Goal: Transaction & Acquisition: Obtain resource

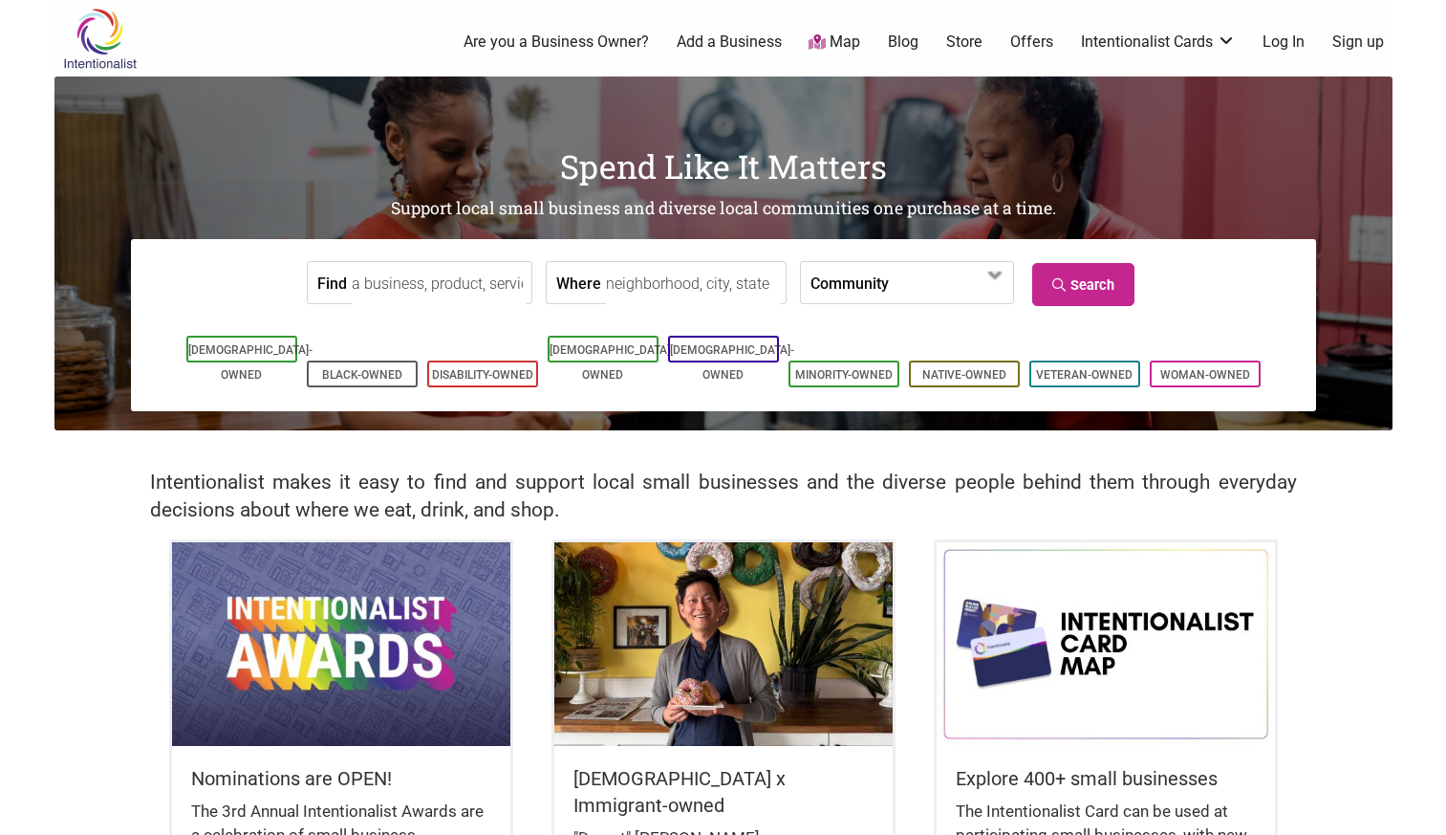
click at [1031, 39] on link "Offers" at bounding box center [1031, 42] width 43 height 21
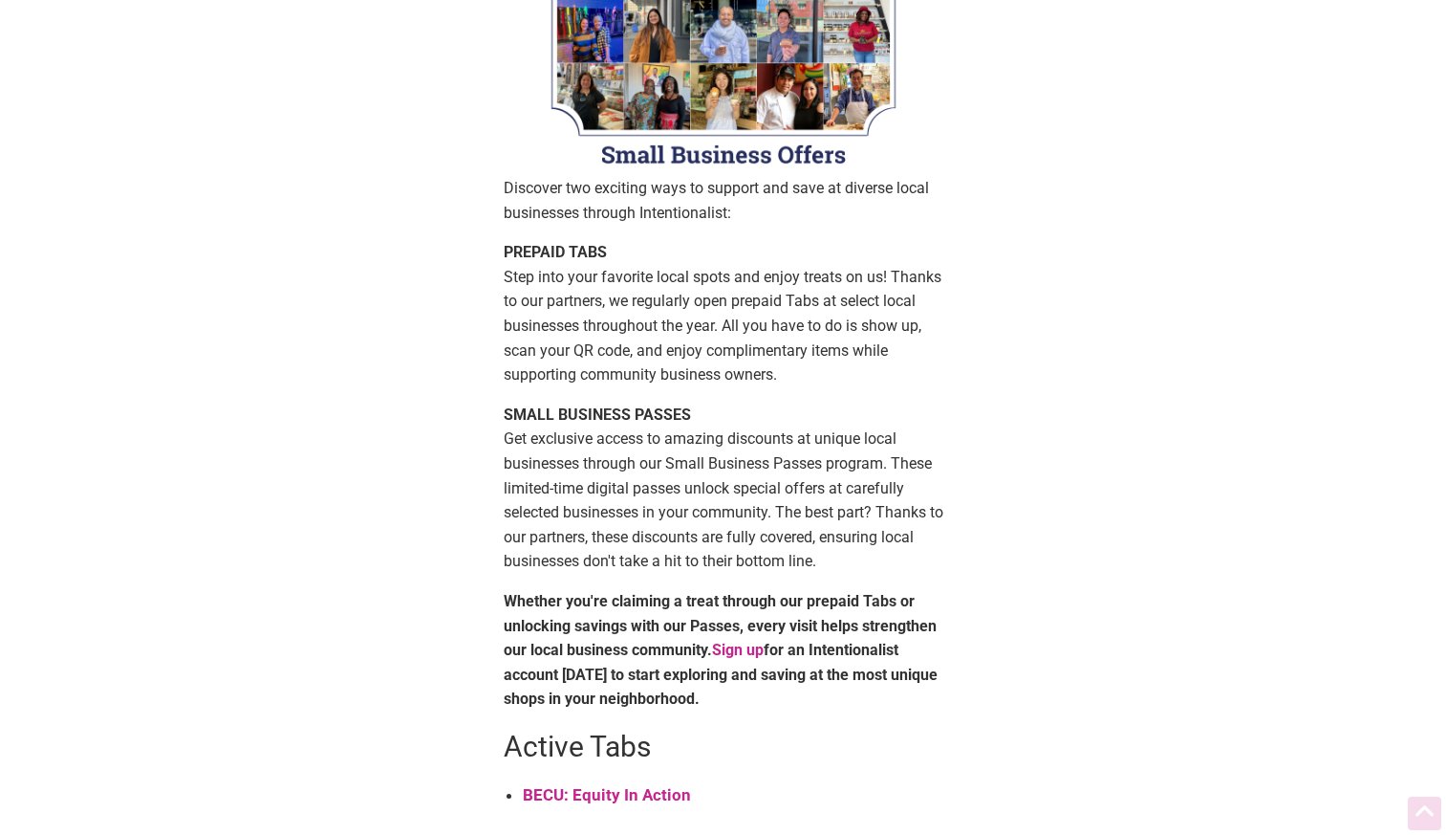
scroll to position [175, 0]
drag, startPoint x: 661, startPoint y: 288, endPoint x: 665, endPoint y: 345, distance: 57.6
click at [665, 345] on p "PREPAID TABS Step into your favorite local spots and enjoy treats on us! Thanks…" at bounding box center [724, 312] width 440 height 147
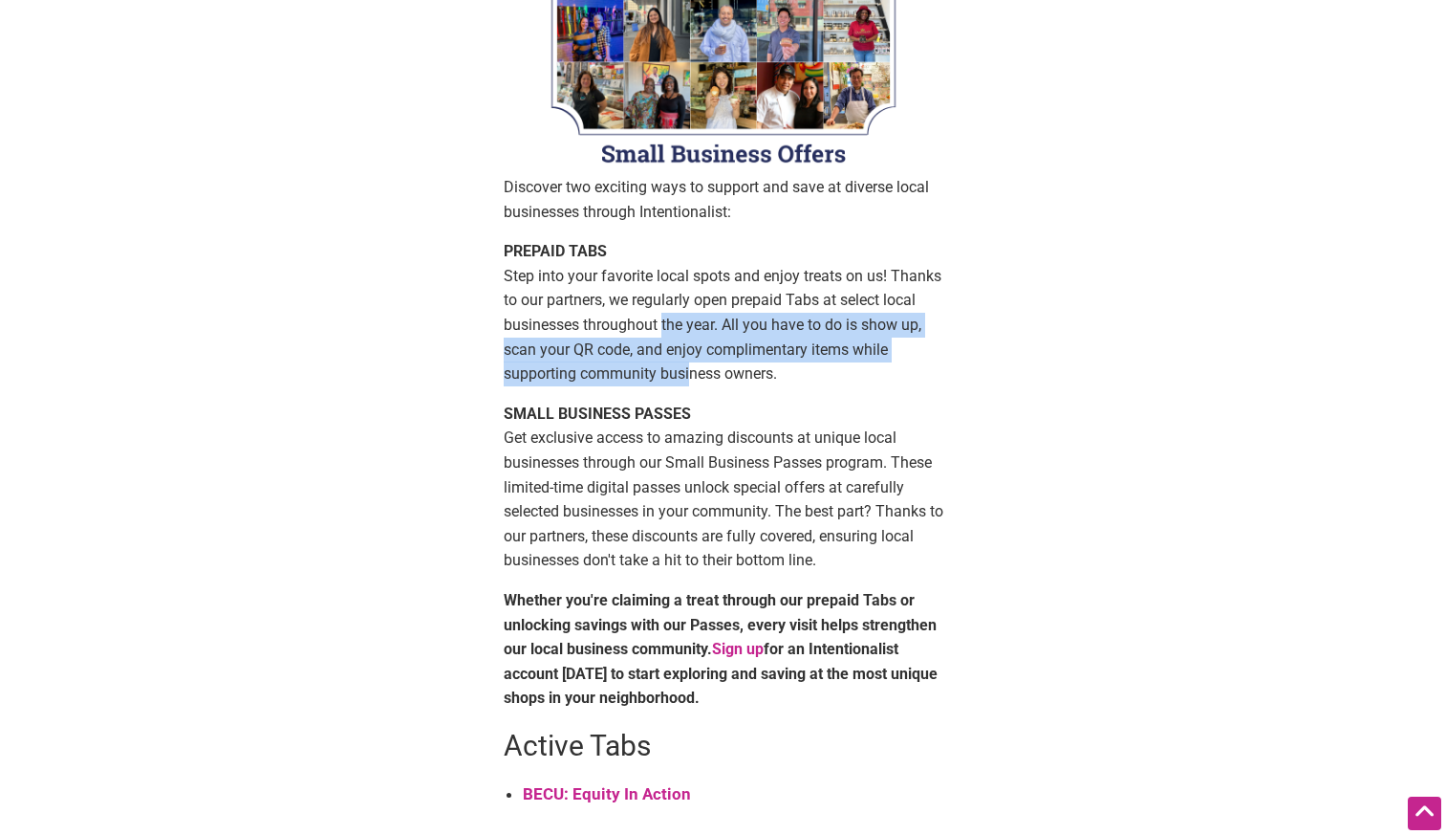
drag, startPoint x: 690, startPoint y: 385, endPoint x: 659, endPoint y: 324, distance: 68.8
click at [664, 336] on p "PREPAID TABS Step into your favorite local spots and enjoy treats on us! Thanks…" at bounding box center [724, 312] width 440 height 147
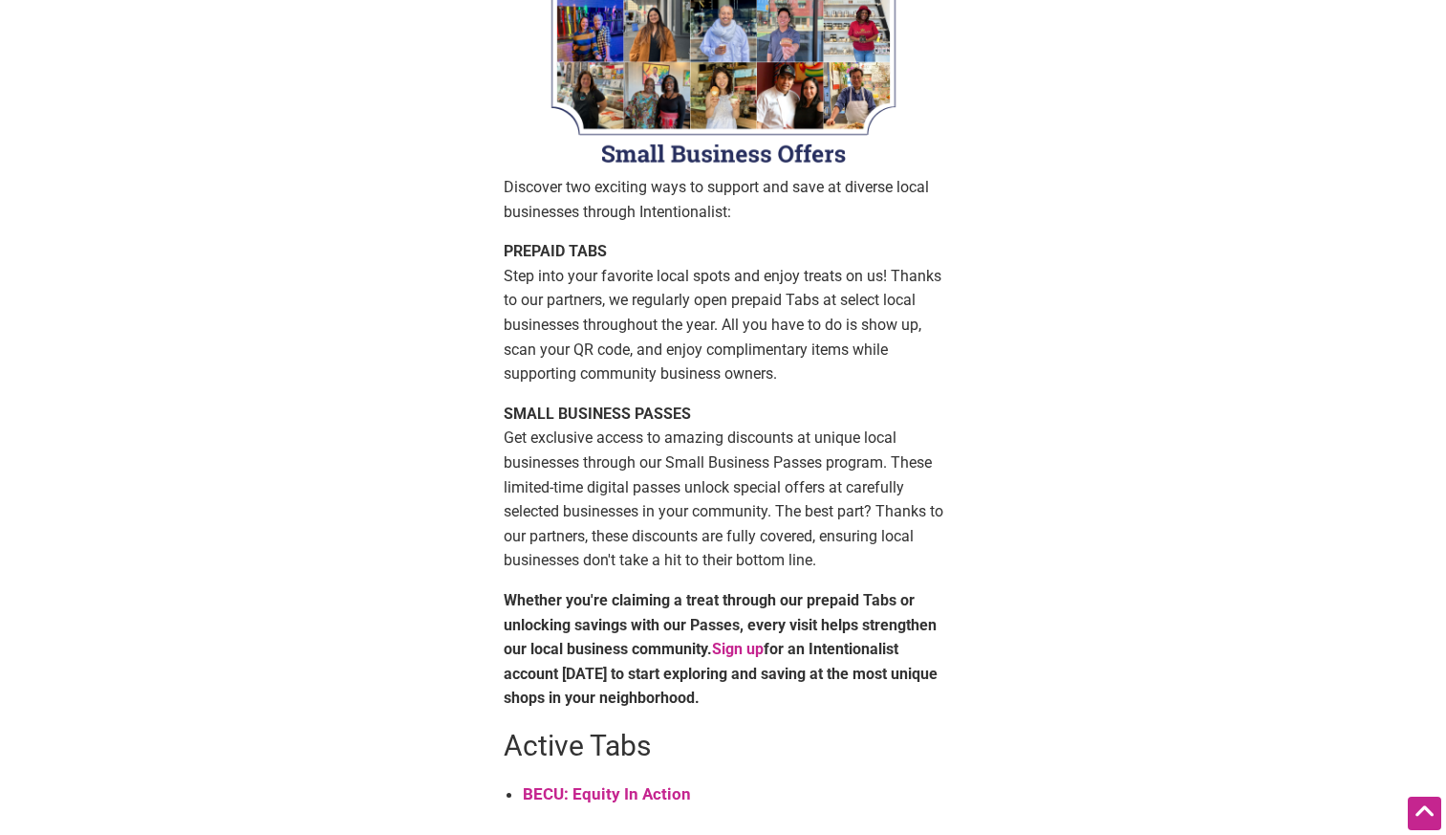
click at [654, 274] on p "PREPAID TABS Step into your favorite local spots and enjoy treats on us! Thanks…" at bounding box center [724, 312] width 440 height 147
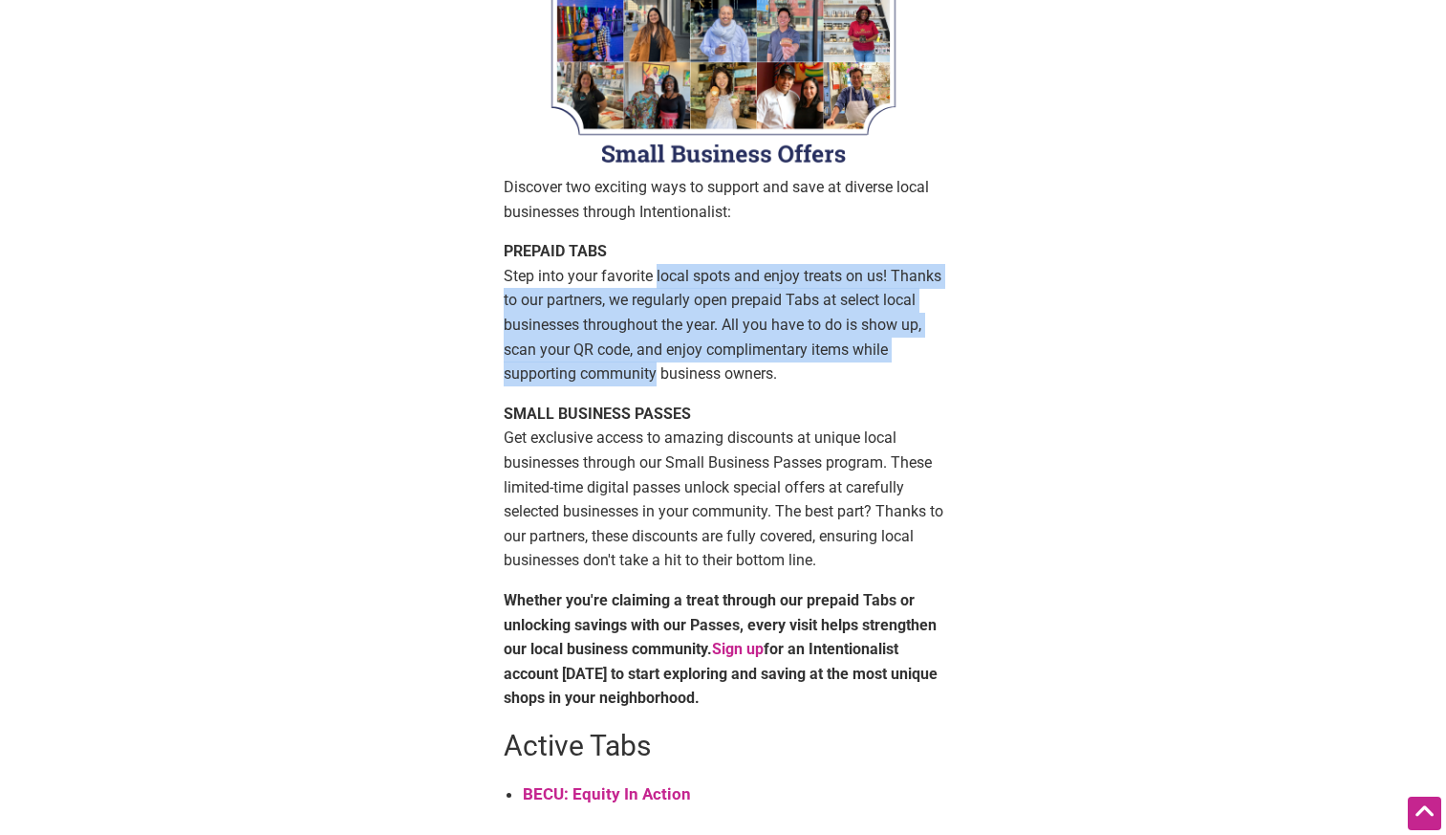
drag, startPoint x: 654, startPoint y: 274, endPoint x: 646, endPoint y: 363, distance: 89.2
click at [646, 363] on p "PREPAID TABS Step into your favorite local spots and enjoy treats on us! Thanks…" at bounding box center [724, 312] width 440 height 147
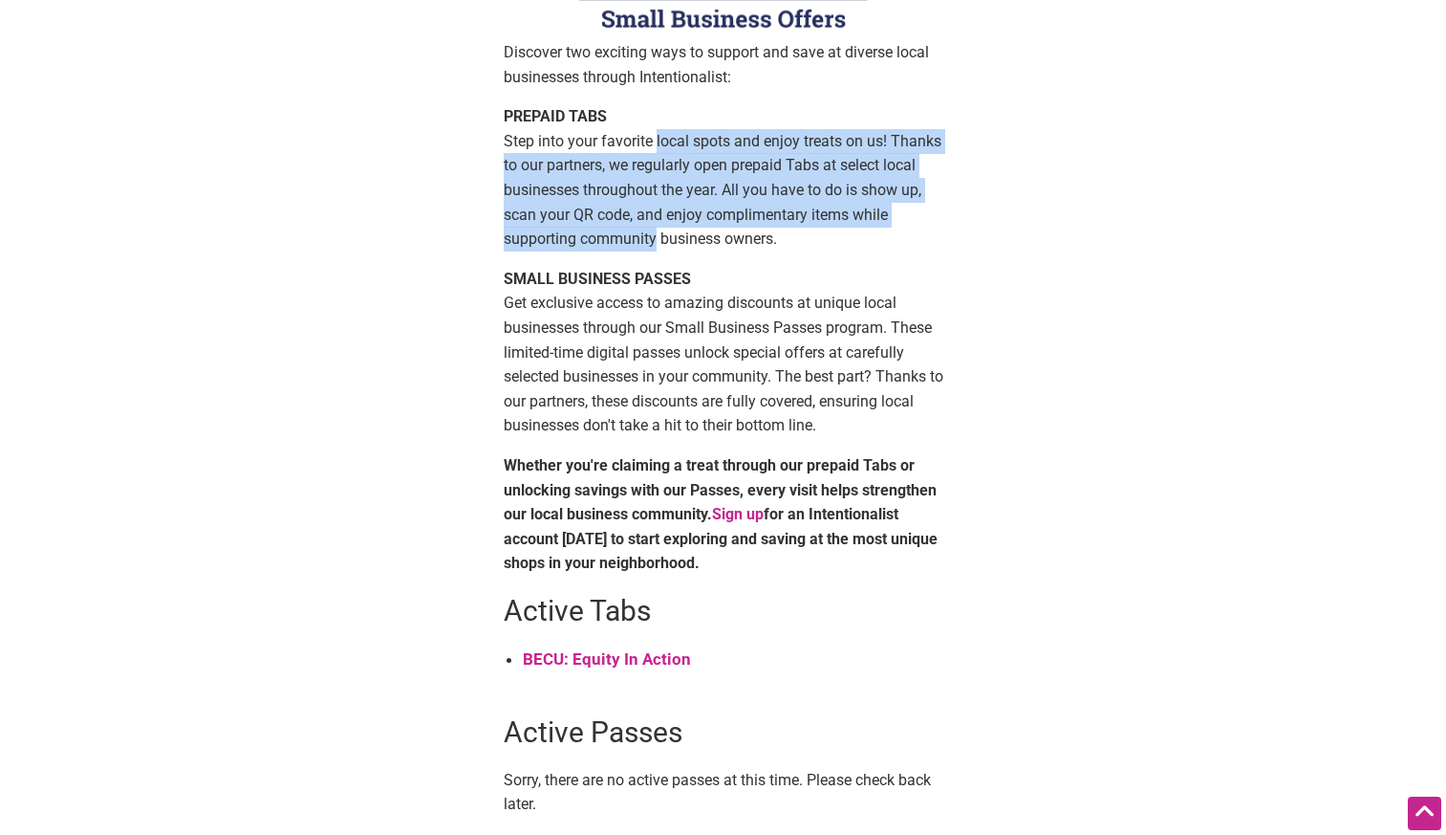
scroll to position [312, 0]
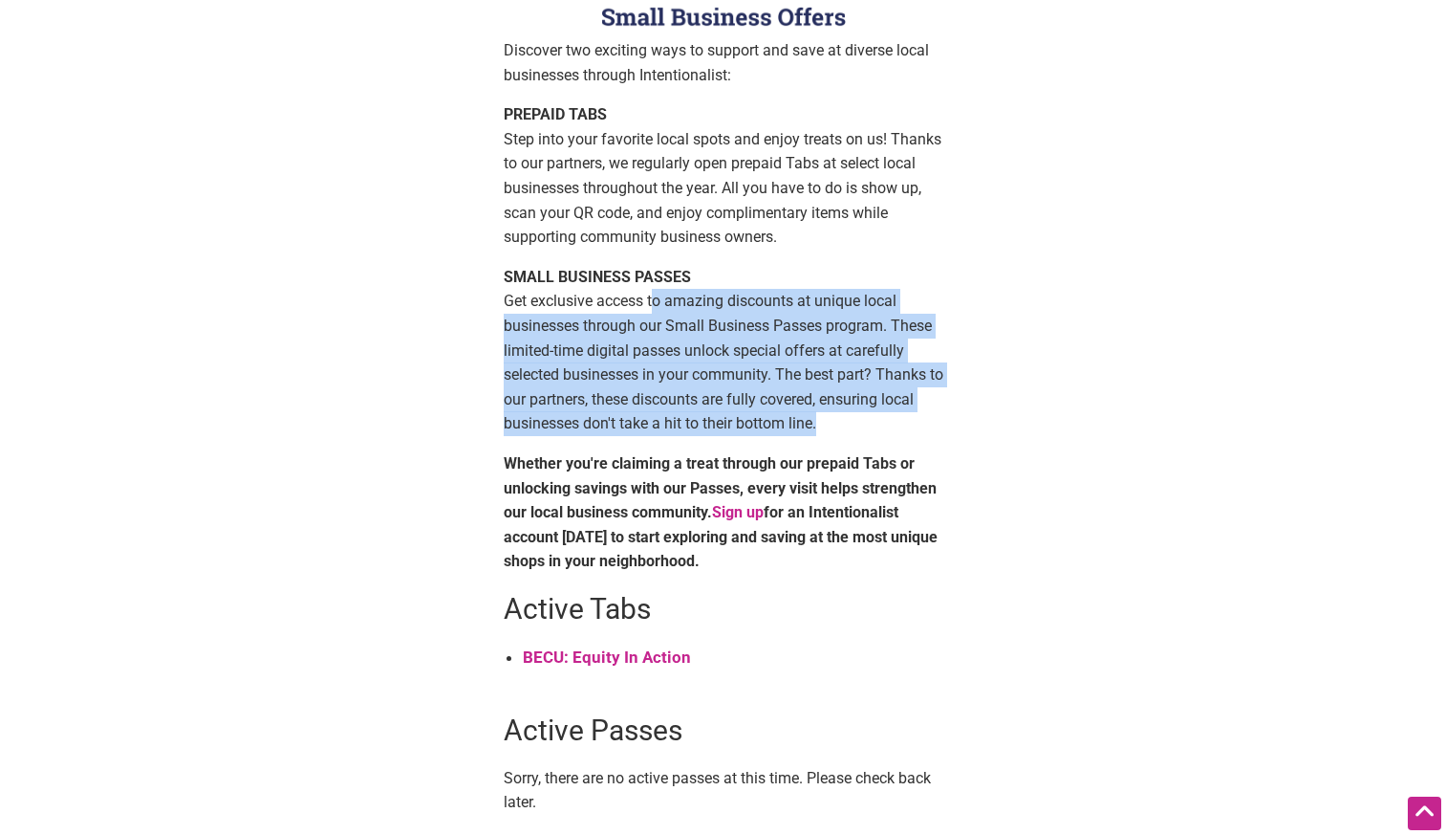
drag, startPoint x: 652, startPoint y: 311, endPoint x: 651, endPoint y: 458, distance: 147.2
click at [652, 457] on div "Discover two exciting ways to support and save at diverse local businesses thro…" at bounding box center [724, 354] width 440 height 632
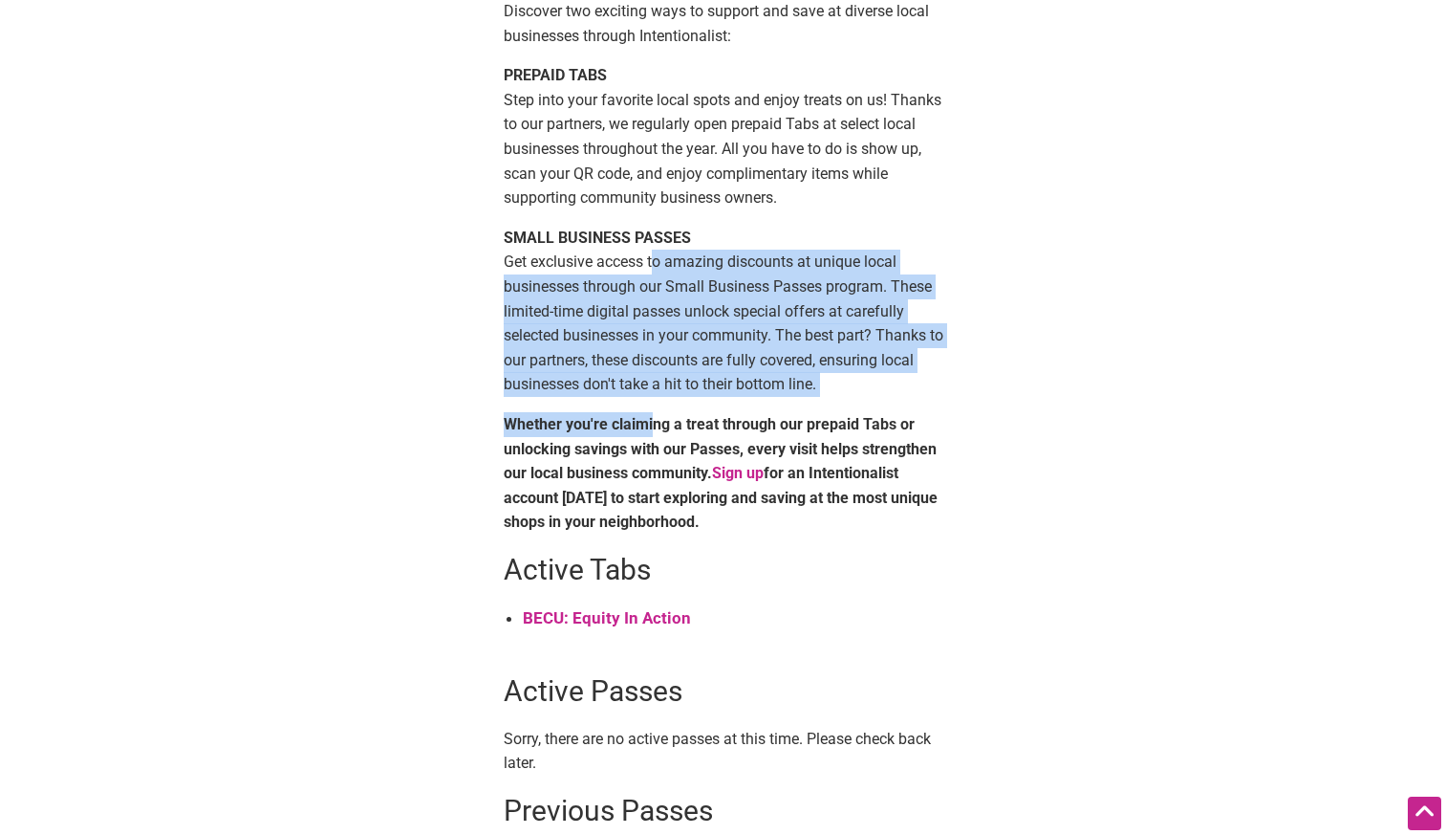
scroll to position [353, 0]
click at [641, 295] on p "SMALL BUSINESS PASSES Get exclusive access to amazing discounts at unique local…" at bounding box center [724, 309] width 440 height 171
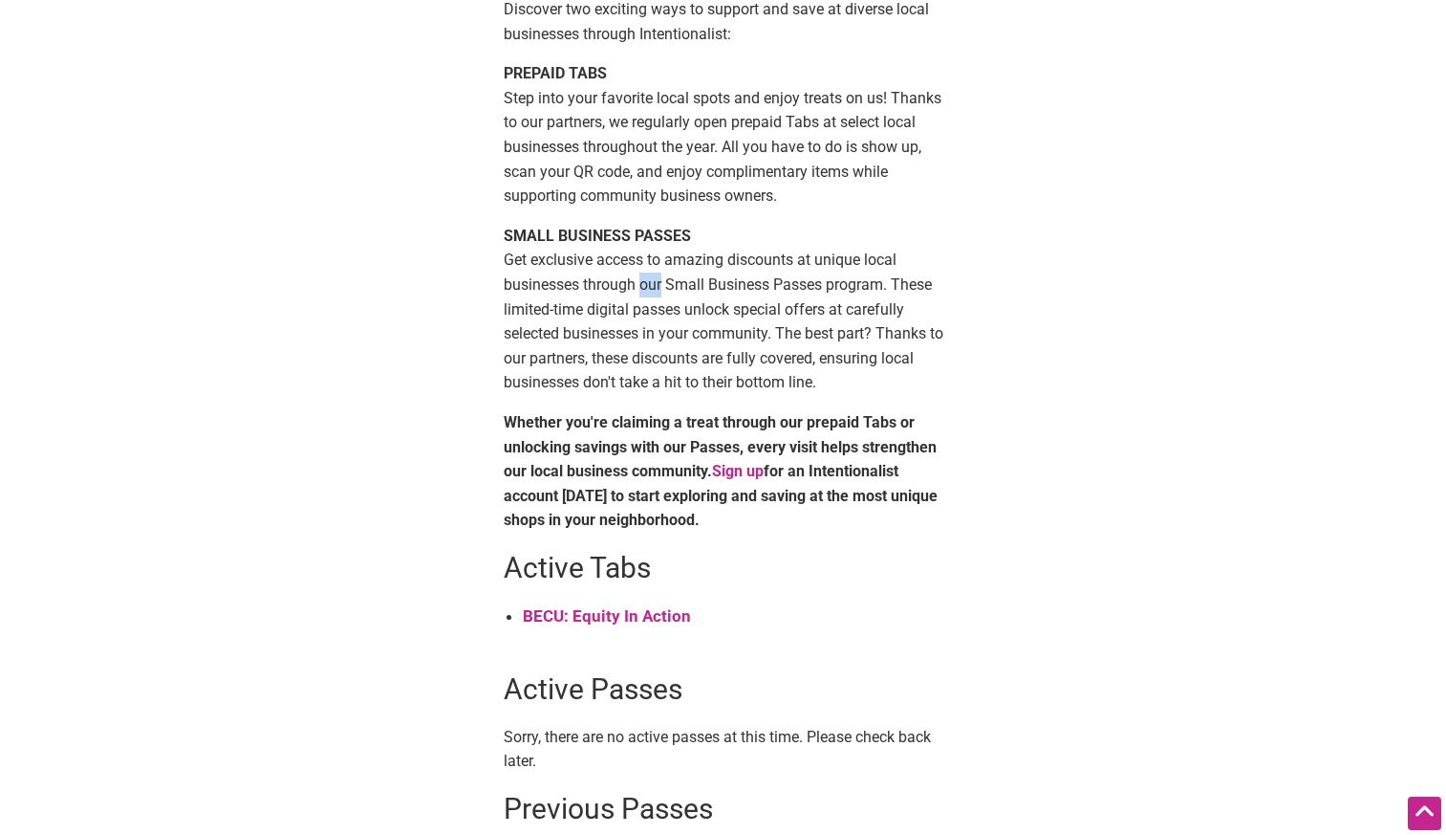
click at [641, 295] on p "SMALL BUSINESS PASSES Get exclusive access to amazing discounts at unique local…" at bounding box center [724, 309] width 440 height 171
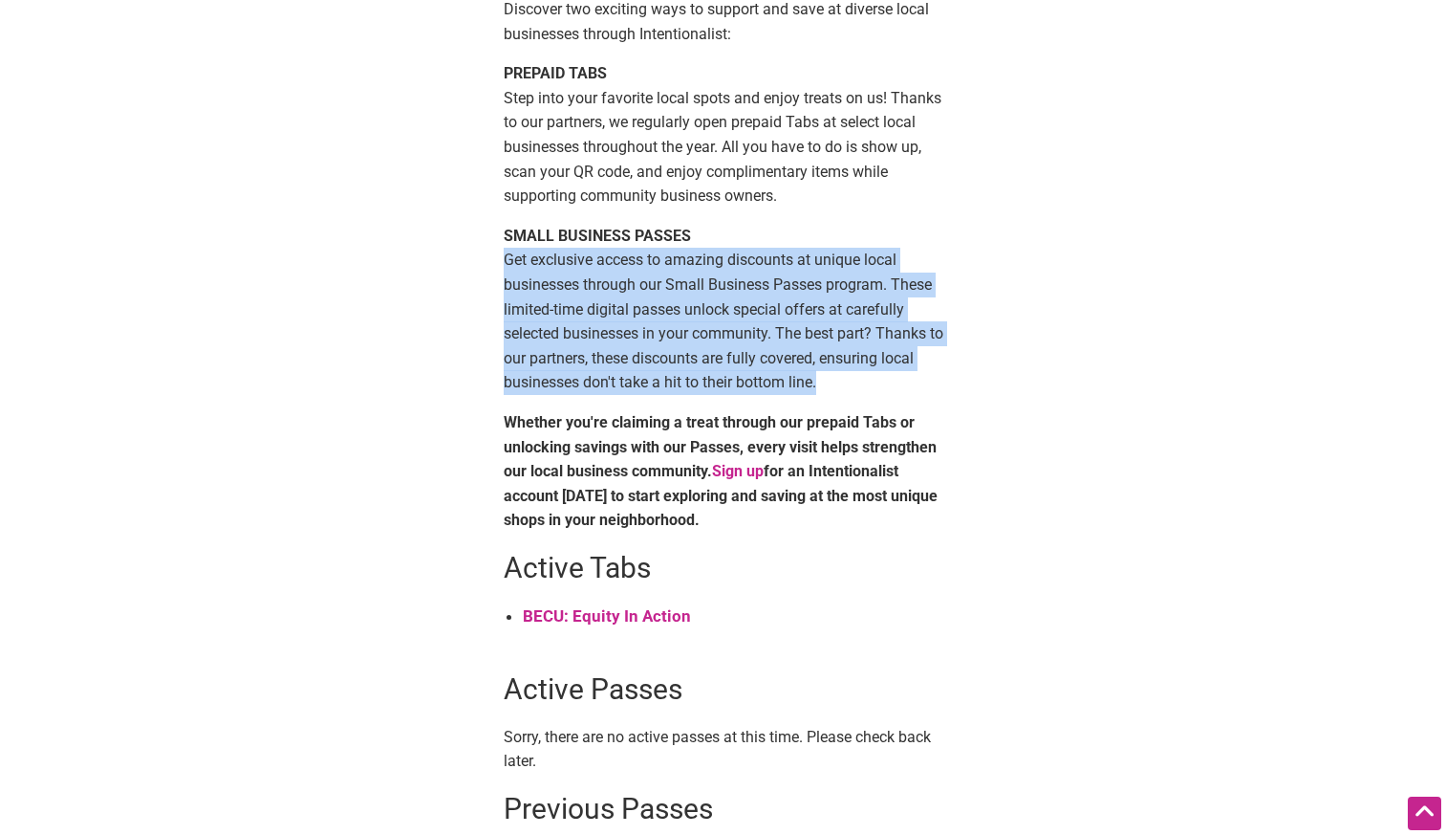
click at [641, 295] on p "SMALL BUSINESS PASSES Get exclusive access to amazing discounts at unique local…" at bounding box center [724, 309] width 440 height 171
click at [605, 614] on strong "BECU: Equity In Action" at bounding box center [607, 615] width 168 height 19
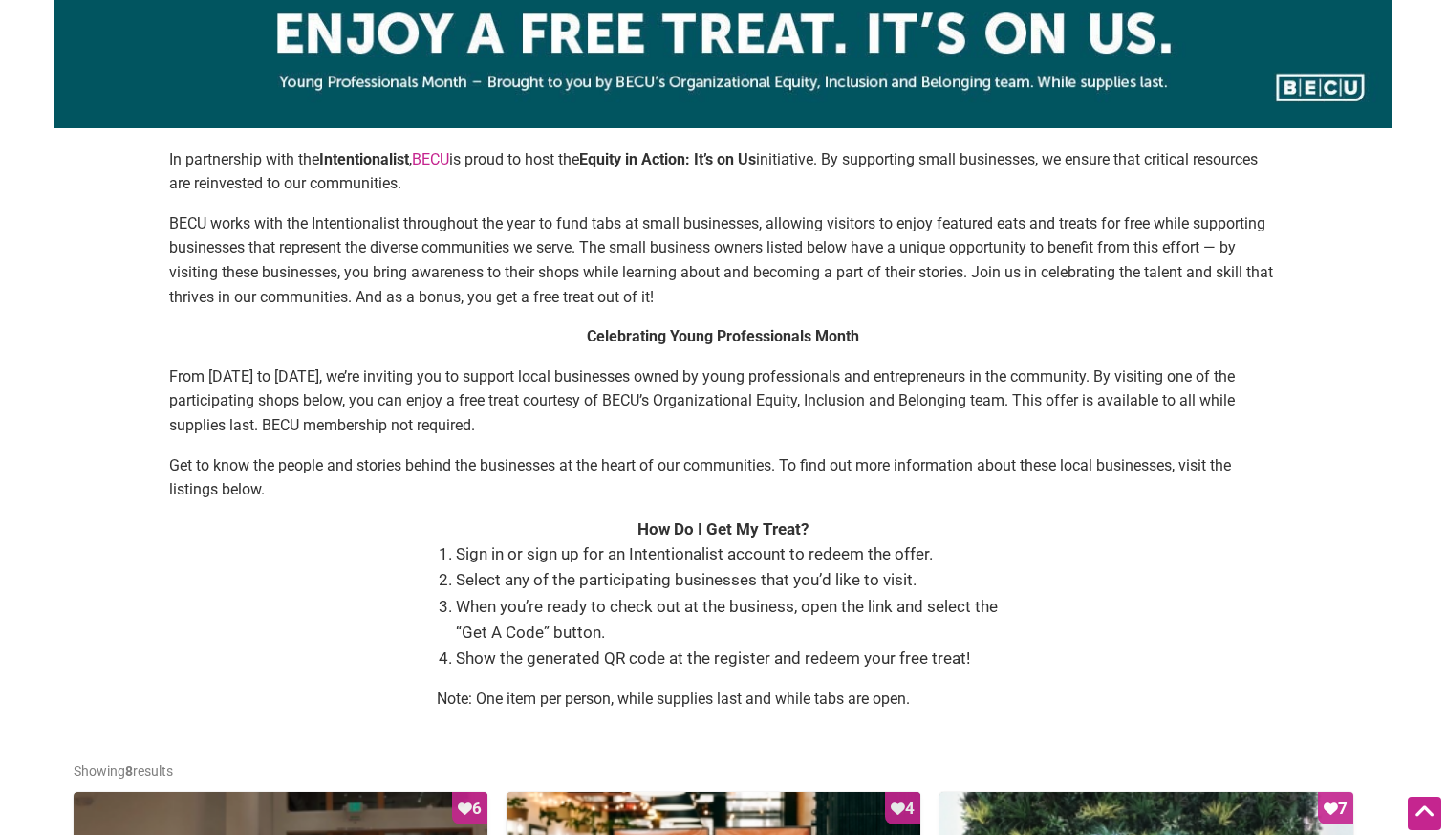
scroll to position [235, 0]
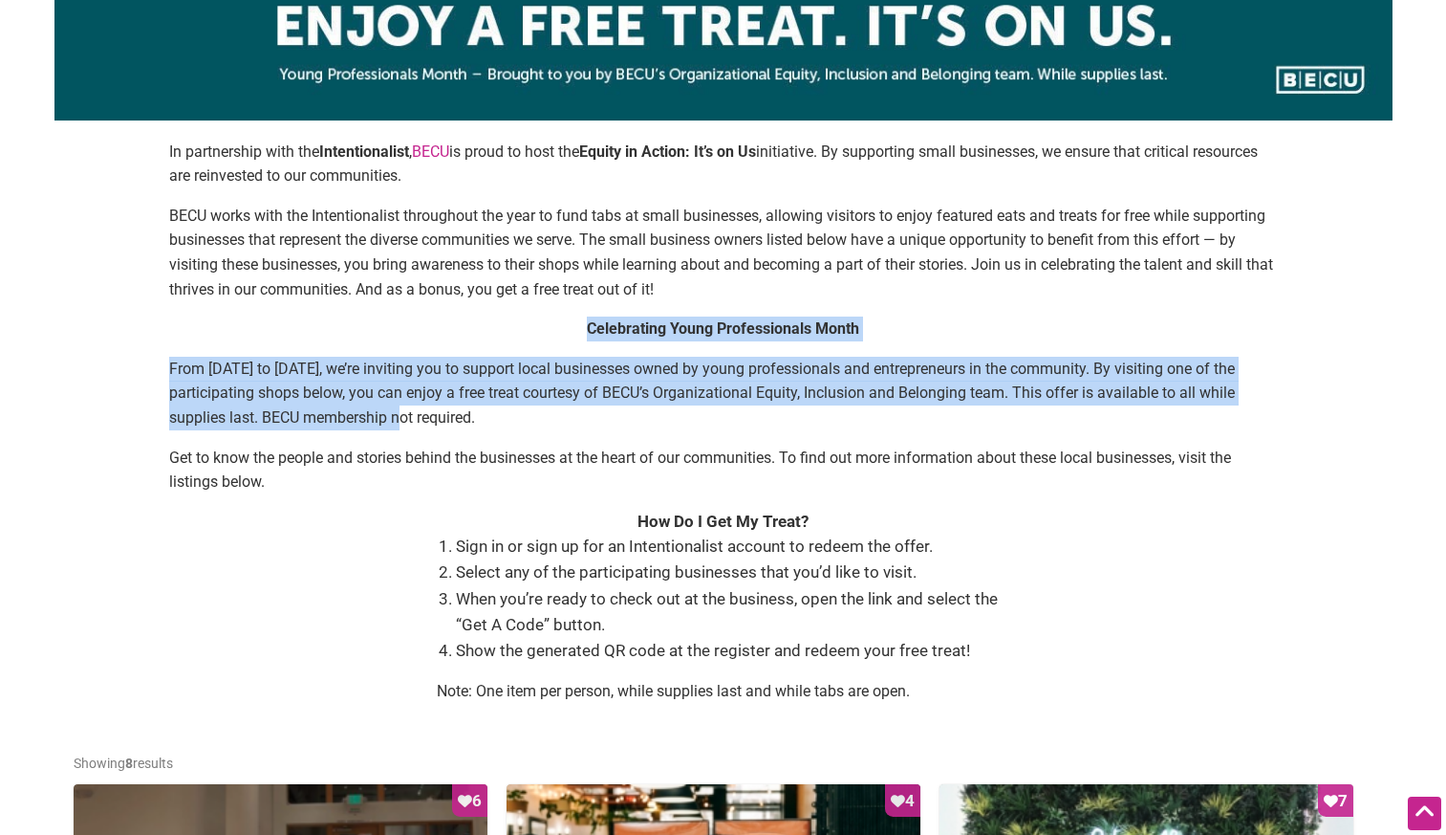
drag, startPoint x: 425, startPoint y: 323, endPoint x: 427, endPoint y: 421, distance: 97.5
click at [427, 421] on div "Celebrating Young Professionals Month From [DATE] to [DATE], we’re inviting you…" at bounding box center [723, 412] width 1109 height 193
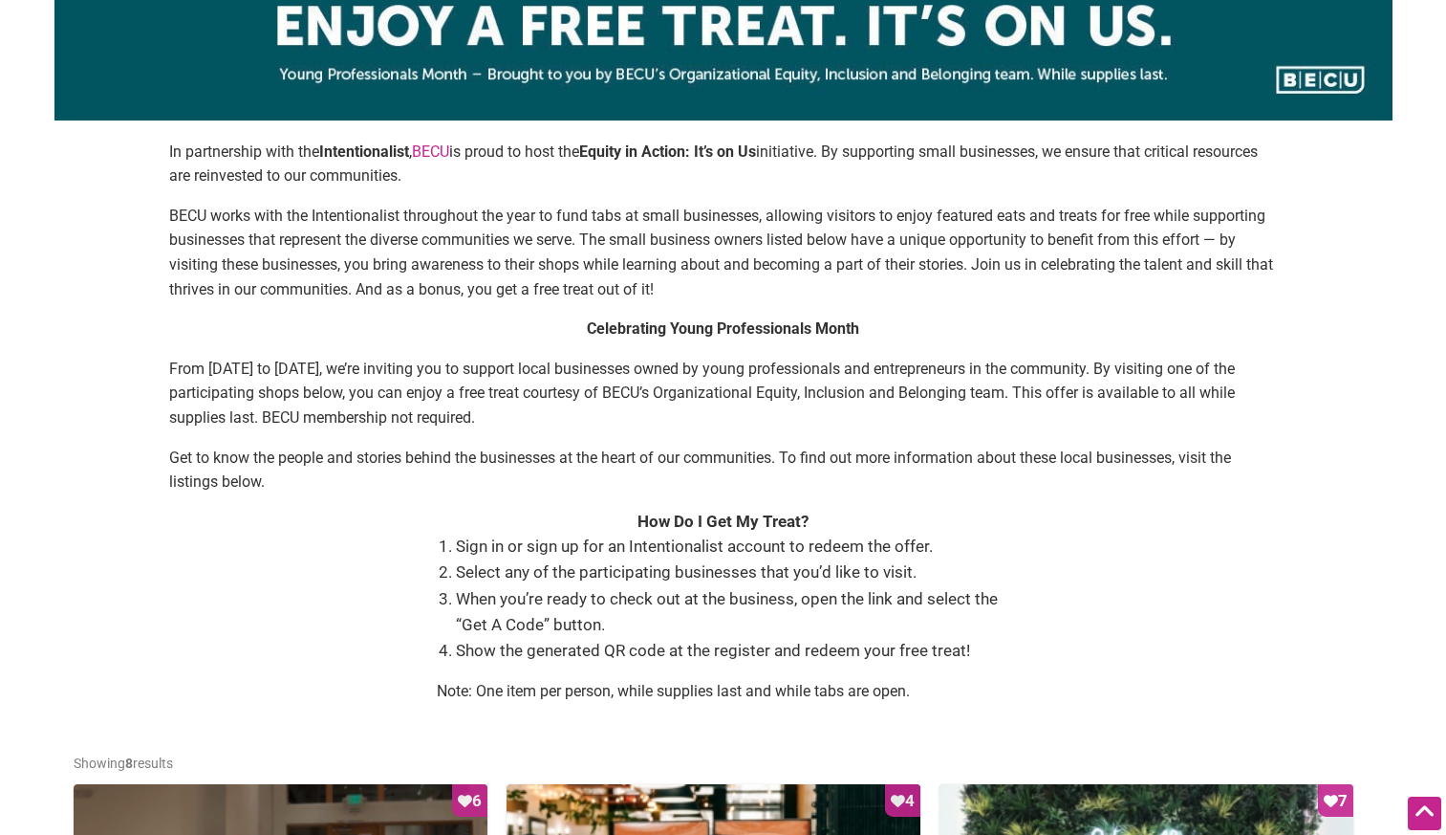
click at [445, 442] on div "Celebrating Young Professionals Month From Aug. 1 to 31, we’re inviting you to …" at bounding box center [723, 412] width 1109 height 193
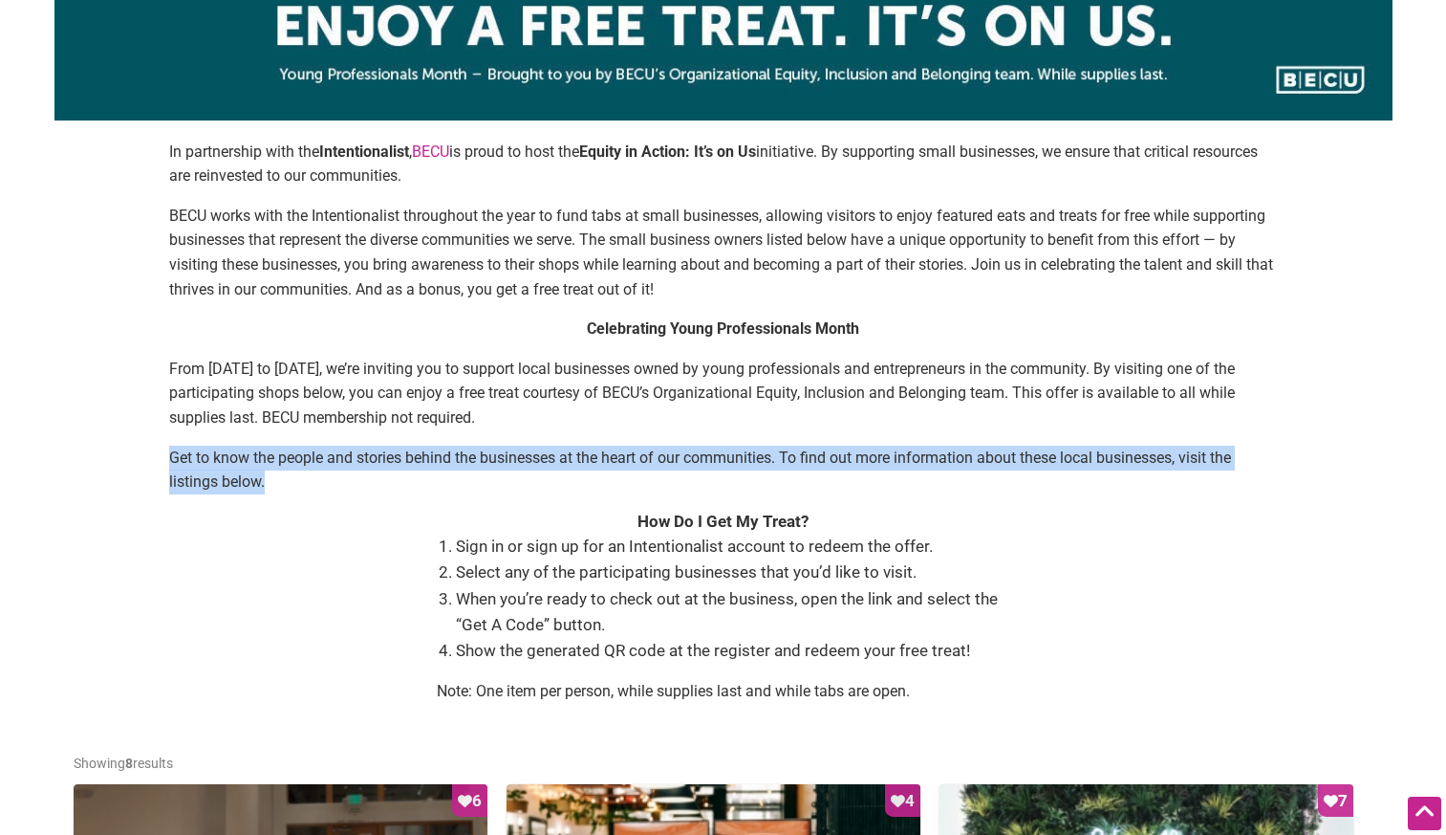
click at [445, 442] on div "Celebrating Young Professionals Month From Aug. 1 to 31, we’re inviting you to …" at bounding box center [723, 412] width 1109 height 193
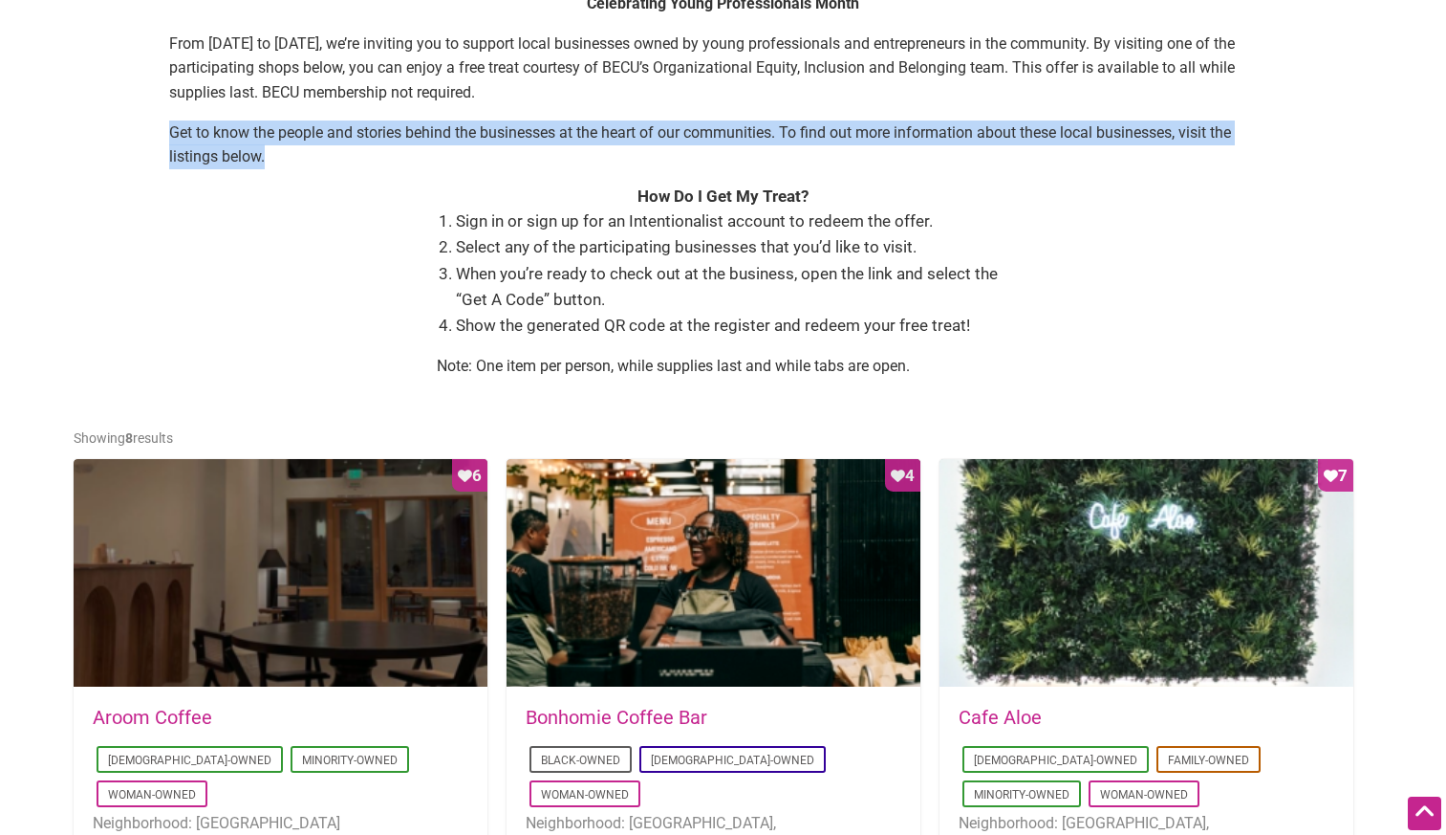
scroll to position [542, 0]
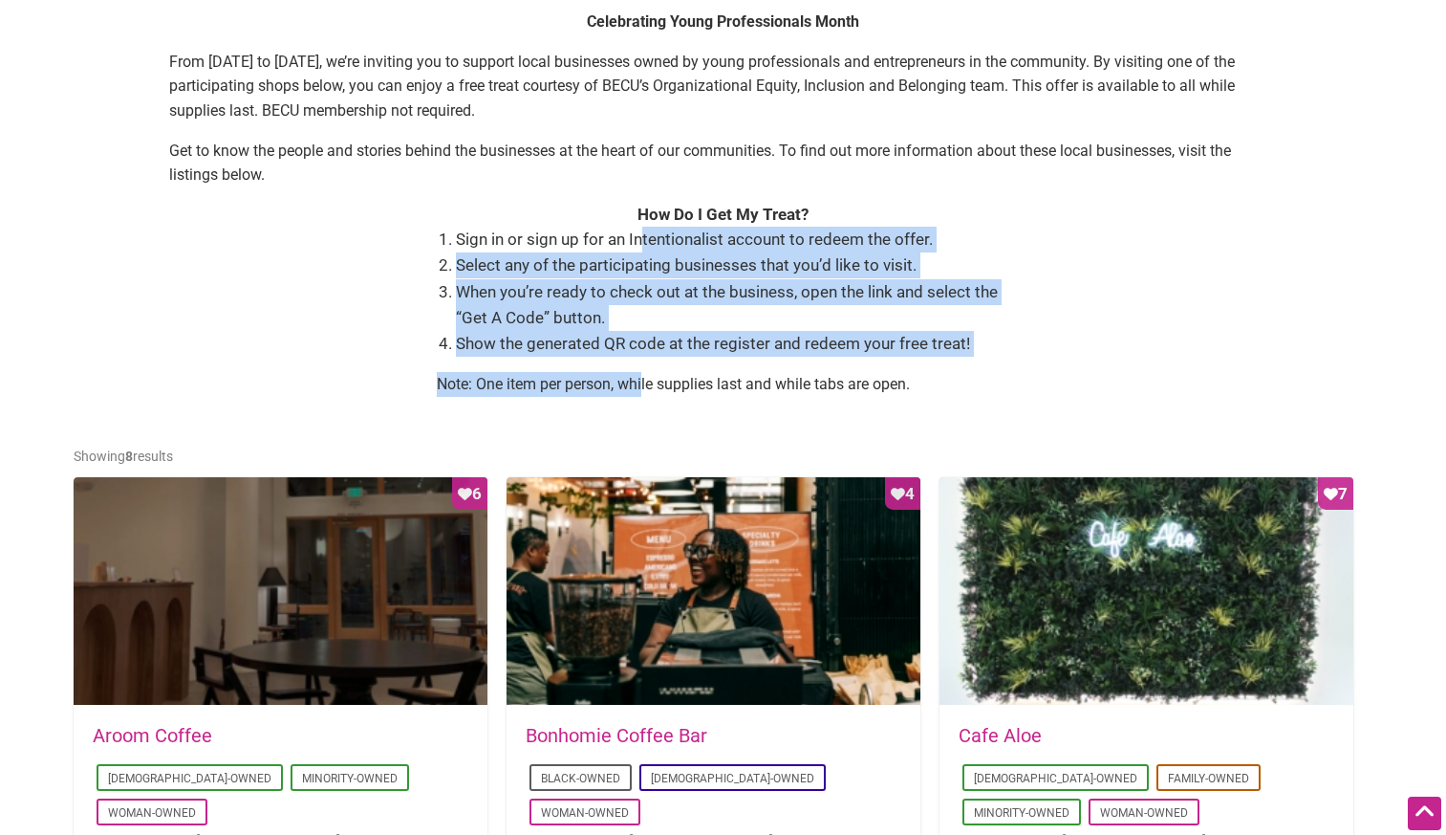
drag, startPoint x: 644, startPoint y: 246, endPoint x: 646, endPoint y: 377, distance: 131.0
click at [646, 377] on div "Sign in or sign up for an Intentionalist account to redeem the offer. Select an…" at bounding box center [724, 319] width 574 height 185
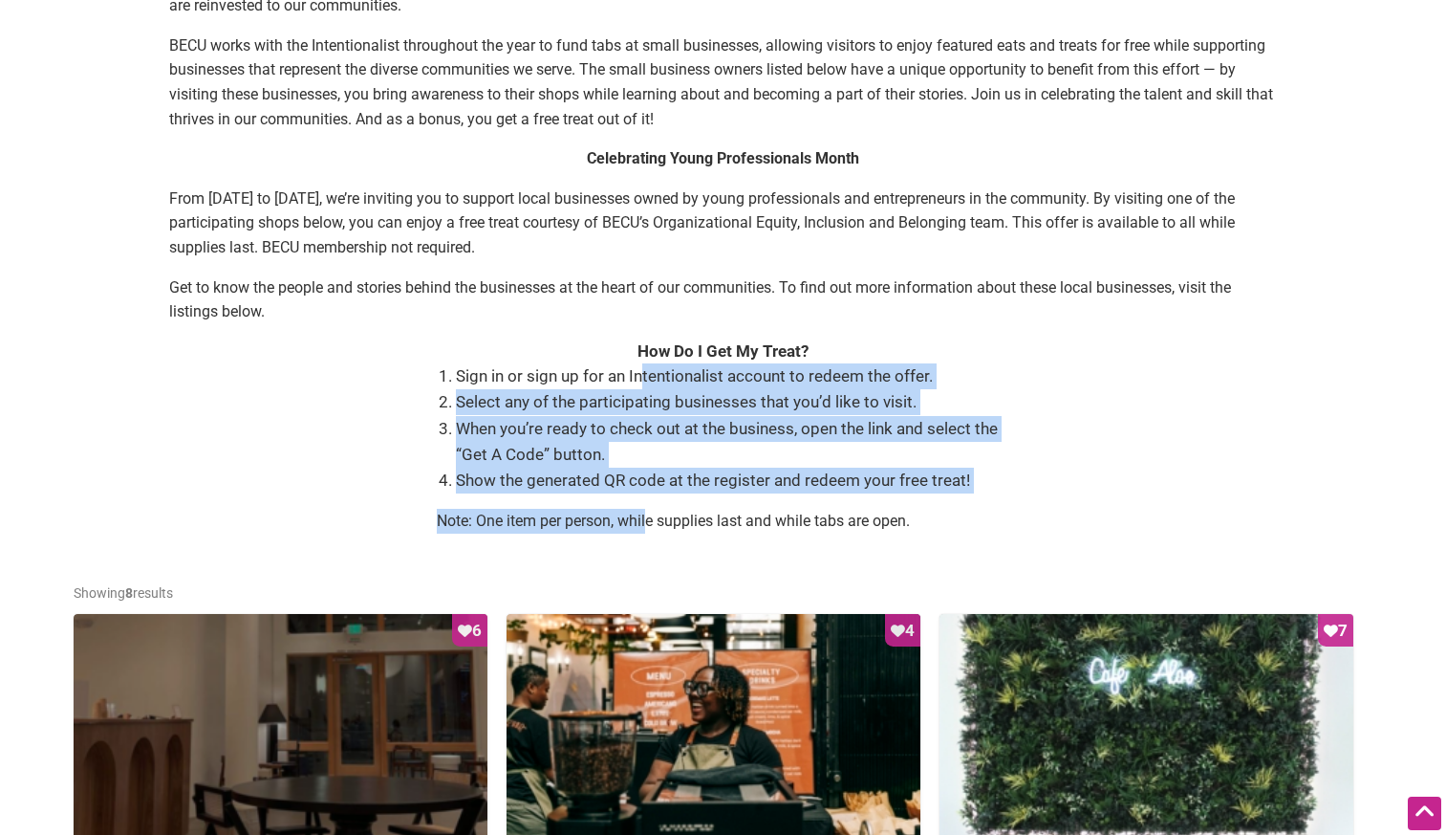
scroll to position [0, 0]
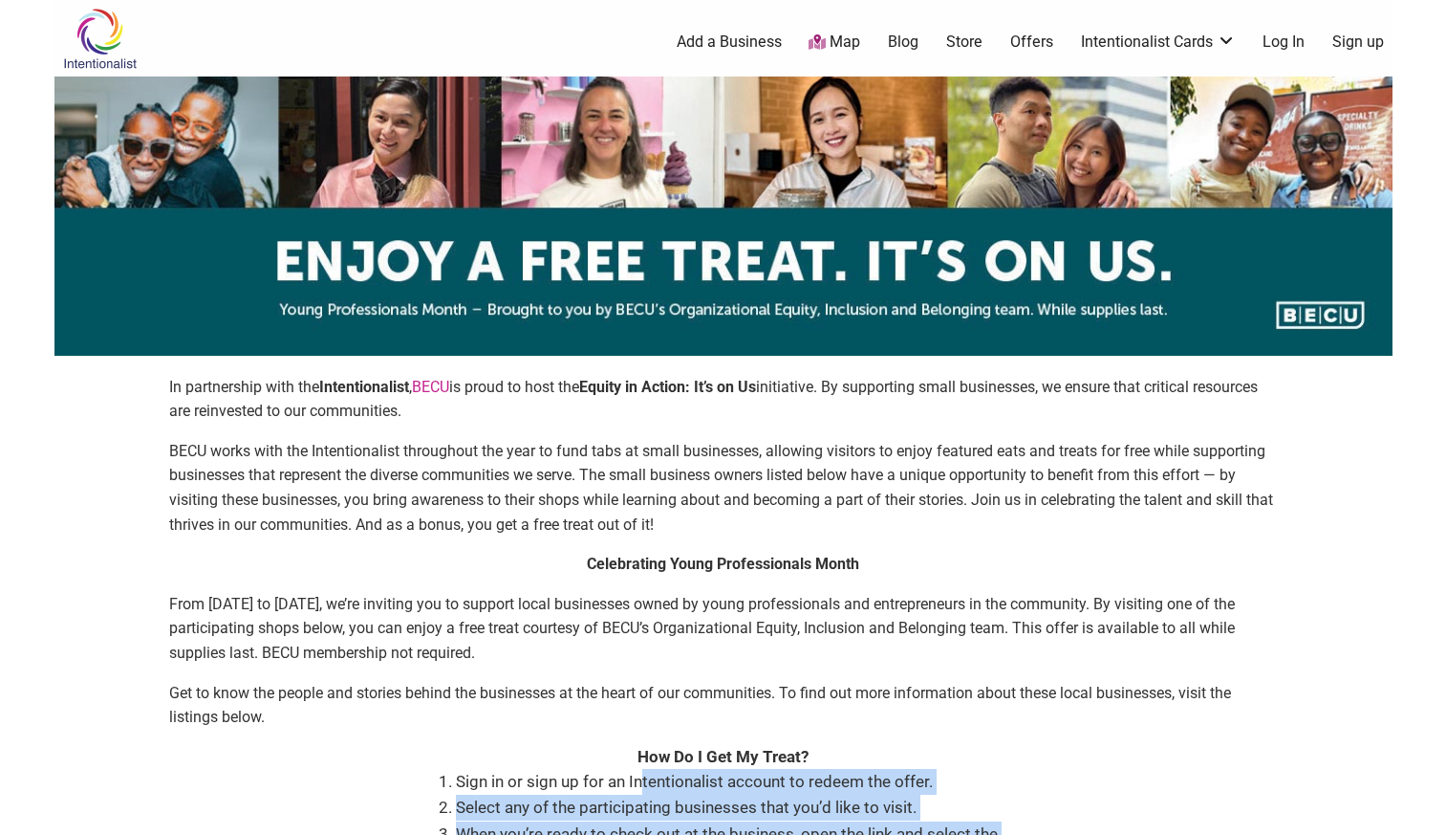
click at [1365, 40] on link "Sign up" at bounding box center [1359, 42] width 52 height 21
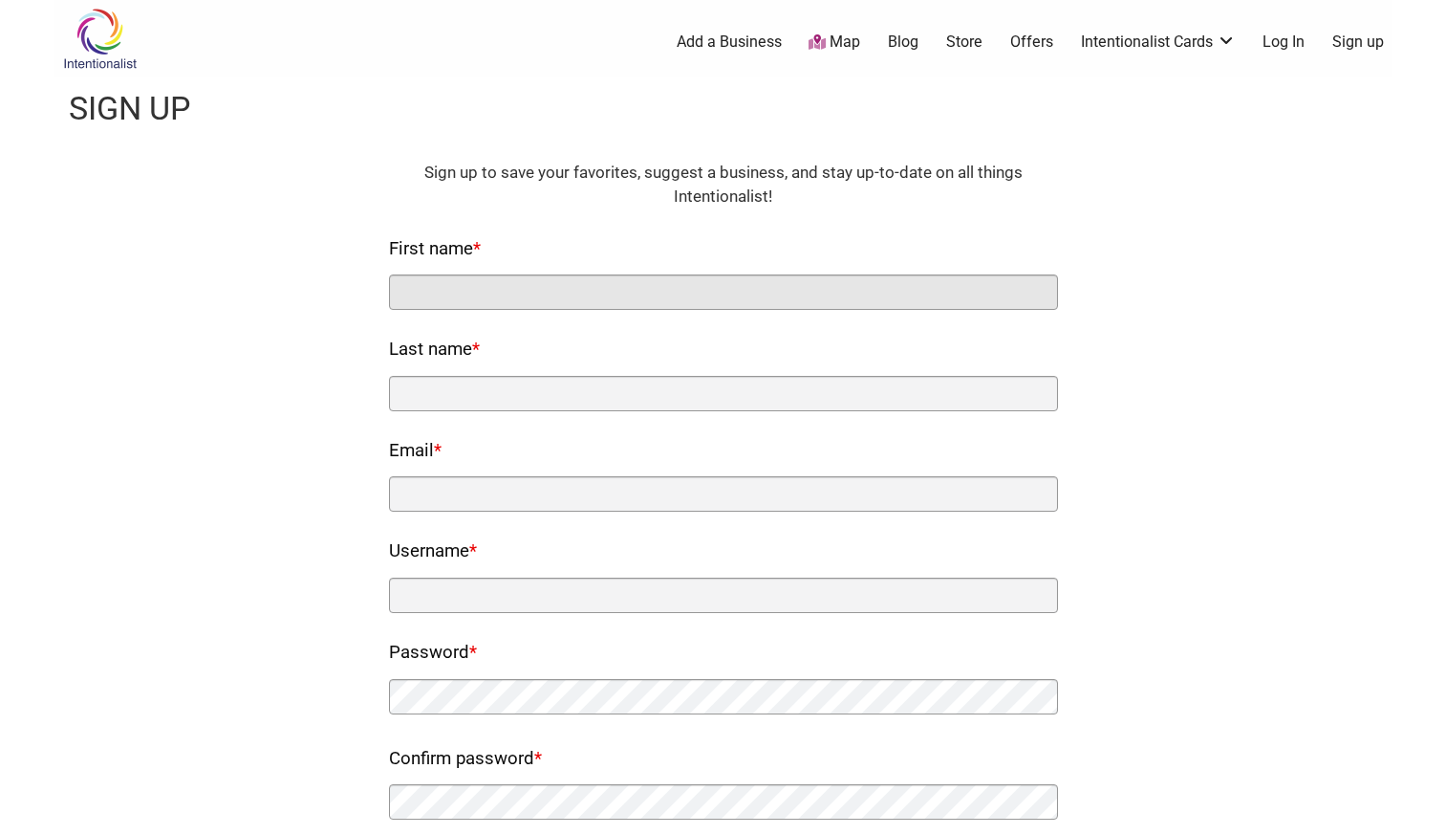
click at [720, 296] on input "First name *" at bounding box center [723, 291] width 669 height 35
type input "[PERSON_NAME]"
click at [492, 373] on div "Last name *" at bounding box center [723, 372] width 669 height 77
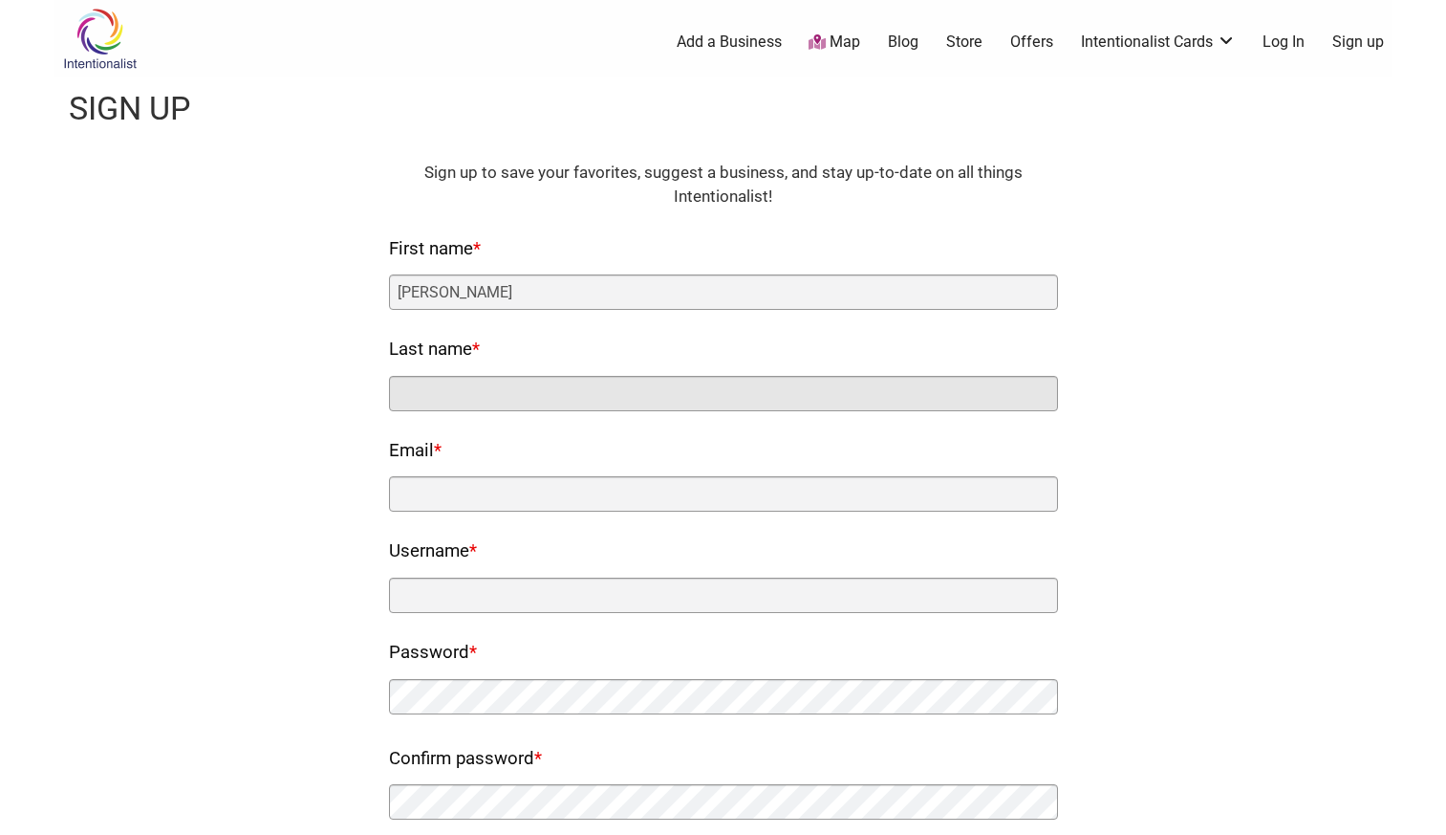
click at [492, 386] on input "Last name *" at bounding box center [723, 393] width 669 height 35
type input "V"
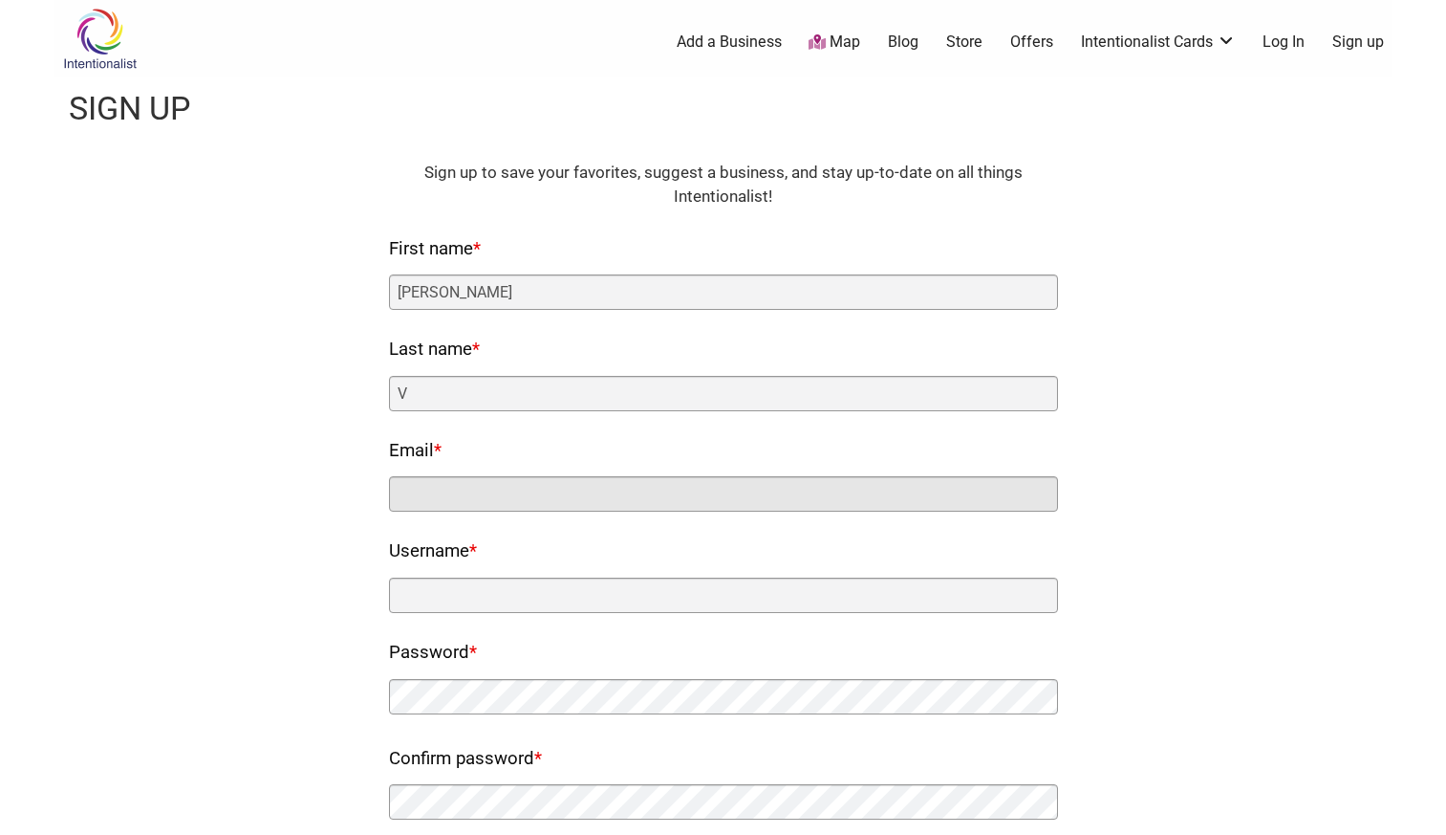
click at [488, 488] on input "Email *" at bounding box center [723, 493] width 669 height 35
type input "dvspam02@gmail.com"
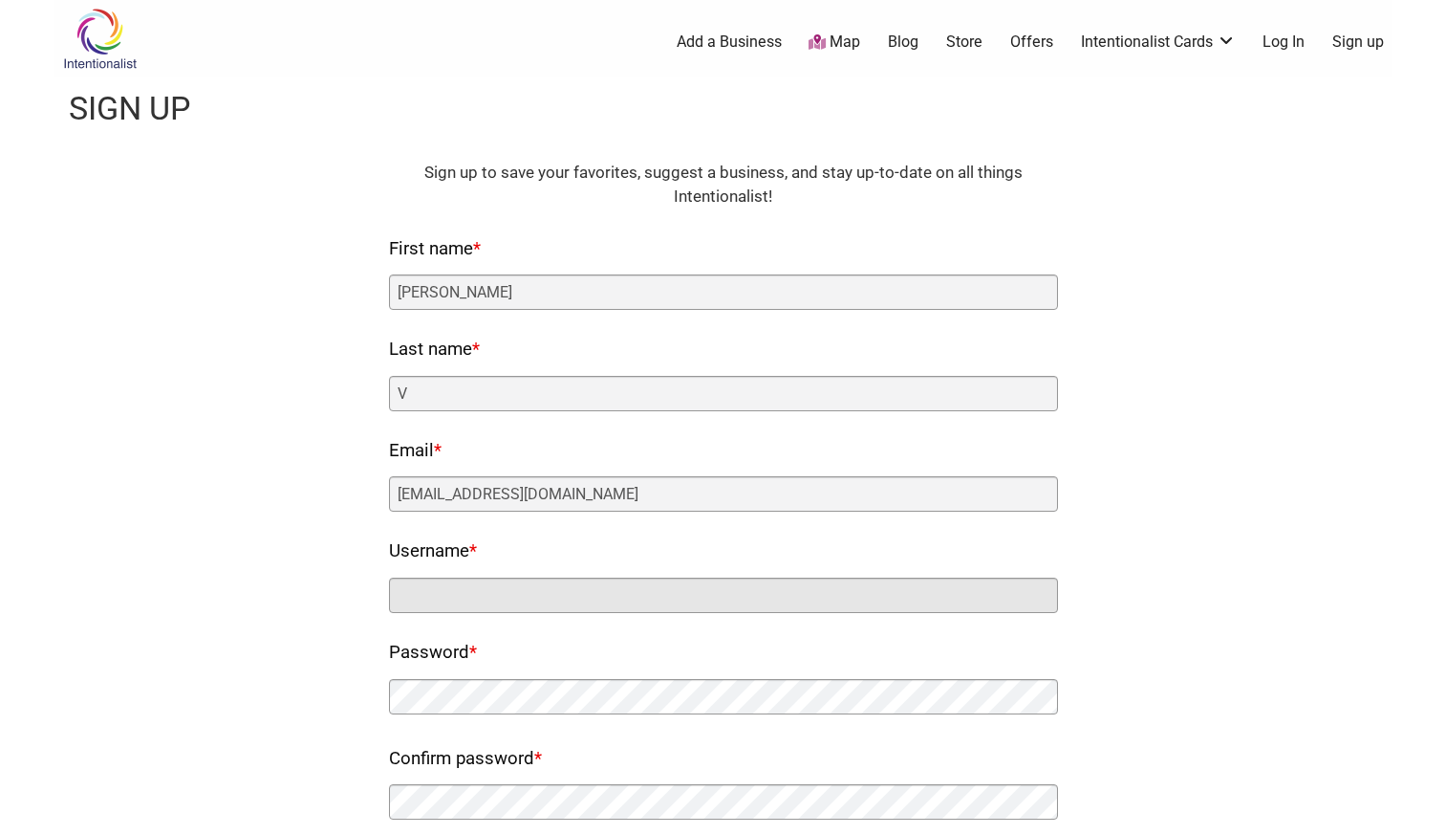
click at [491, 585] on input "Username *" at bounding box center [723, 594] width 669 height 35
type input "dvatwani"
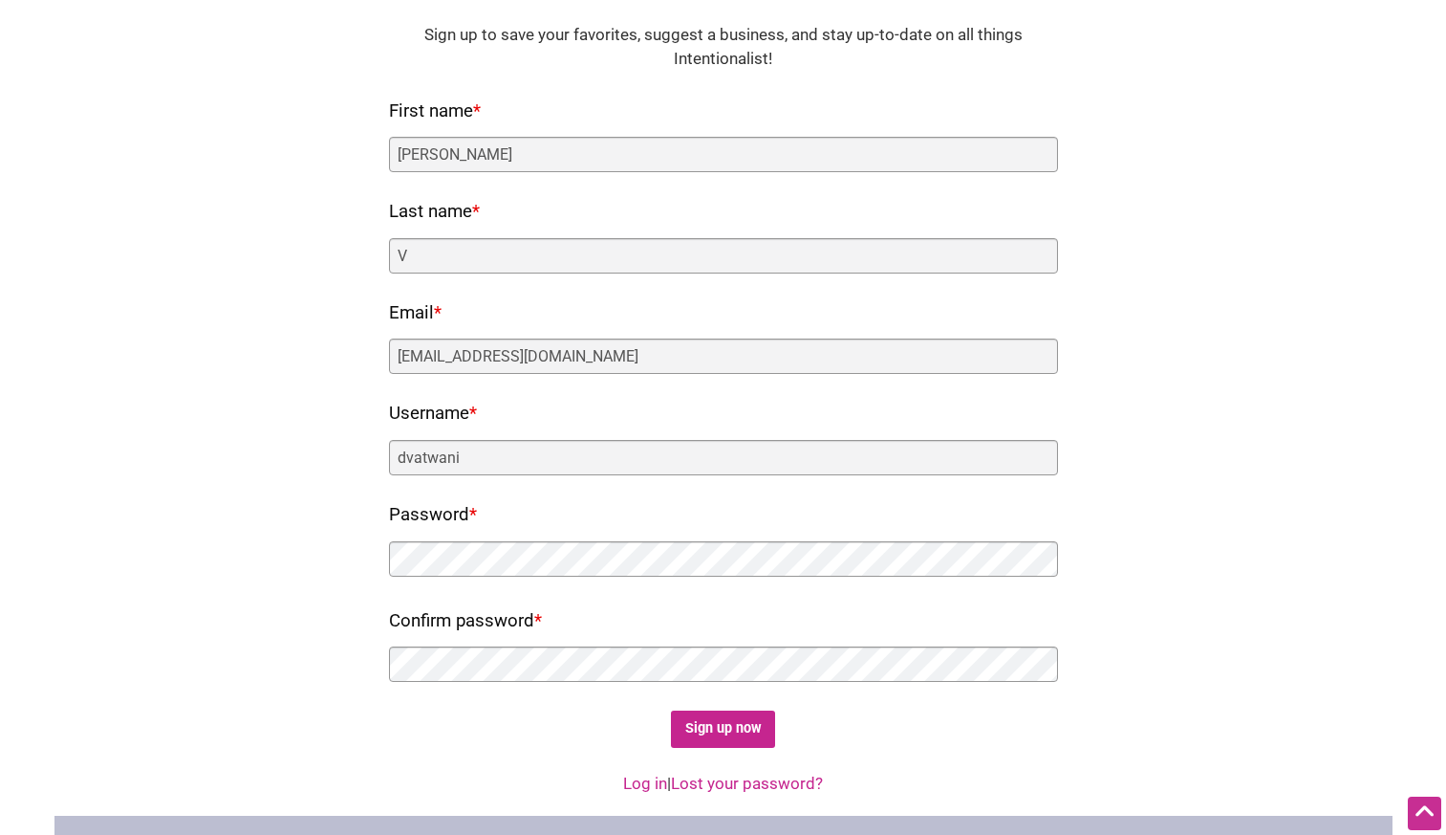
scroll to position [206, 0]
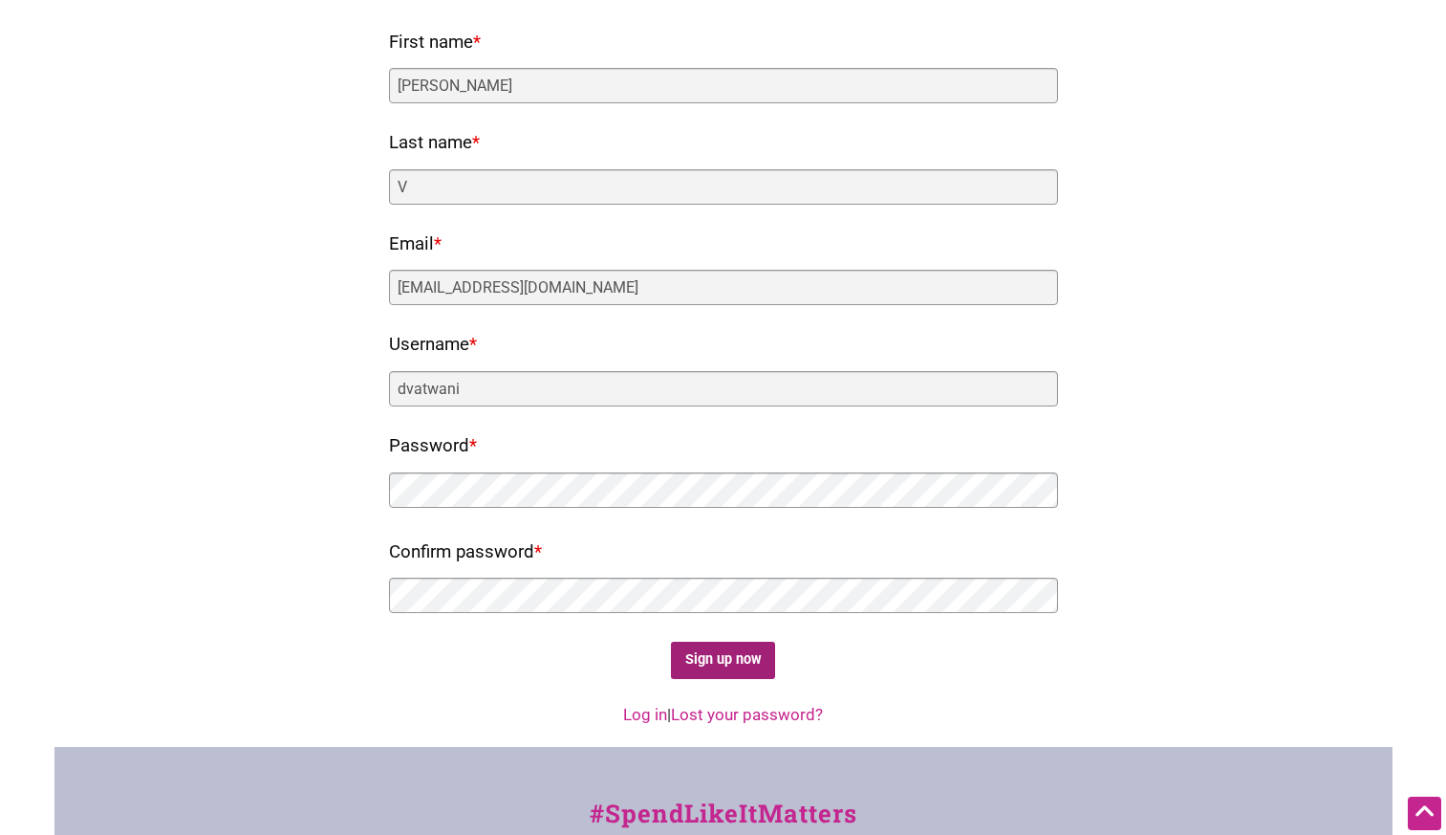
click at [751, 666] on input "Sign up now" at bounding box center [723, 659] width 104 height 37
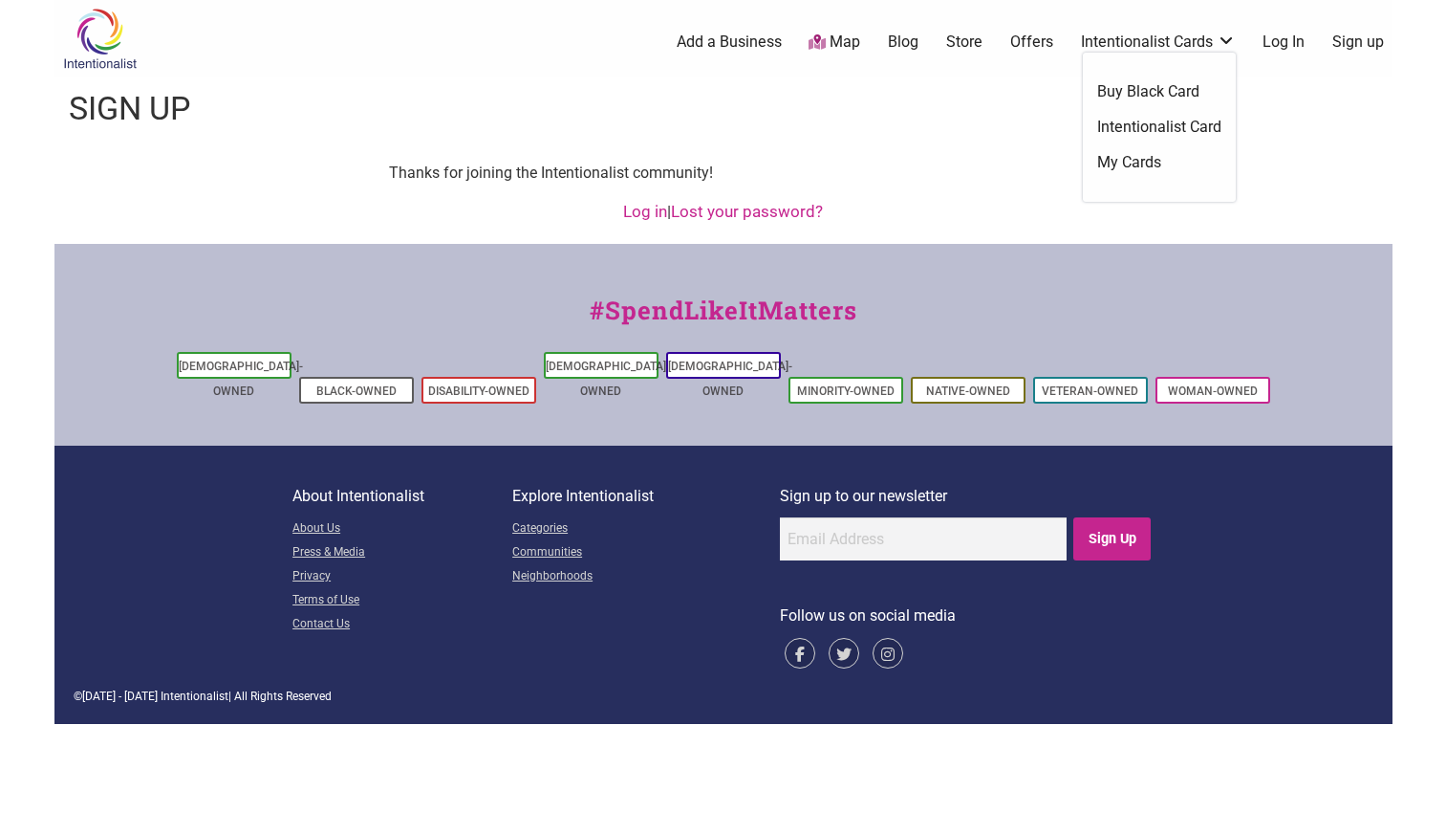
click at [1031, 40] on link "Offers" at bounding box center [1031, 42] width 43 height 21
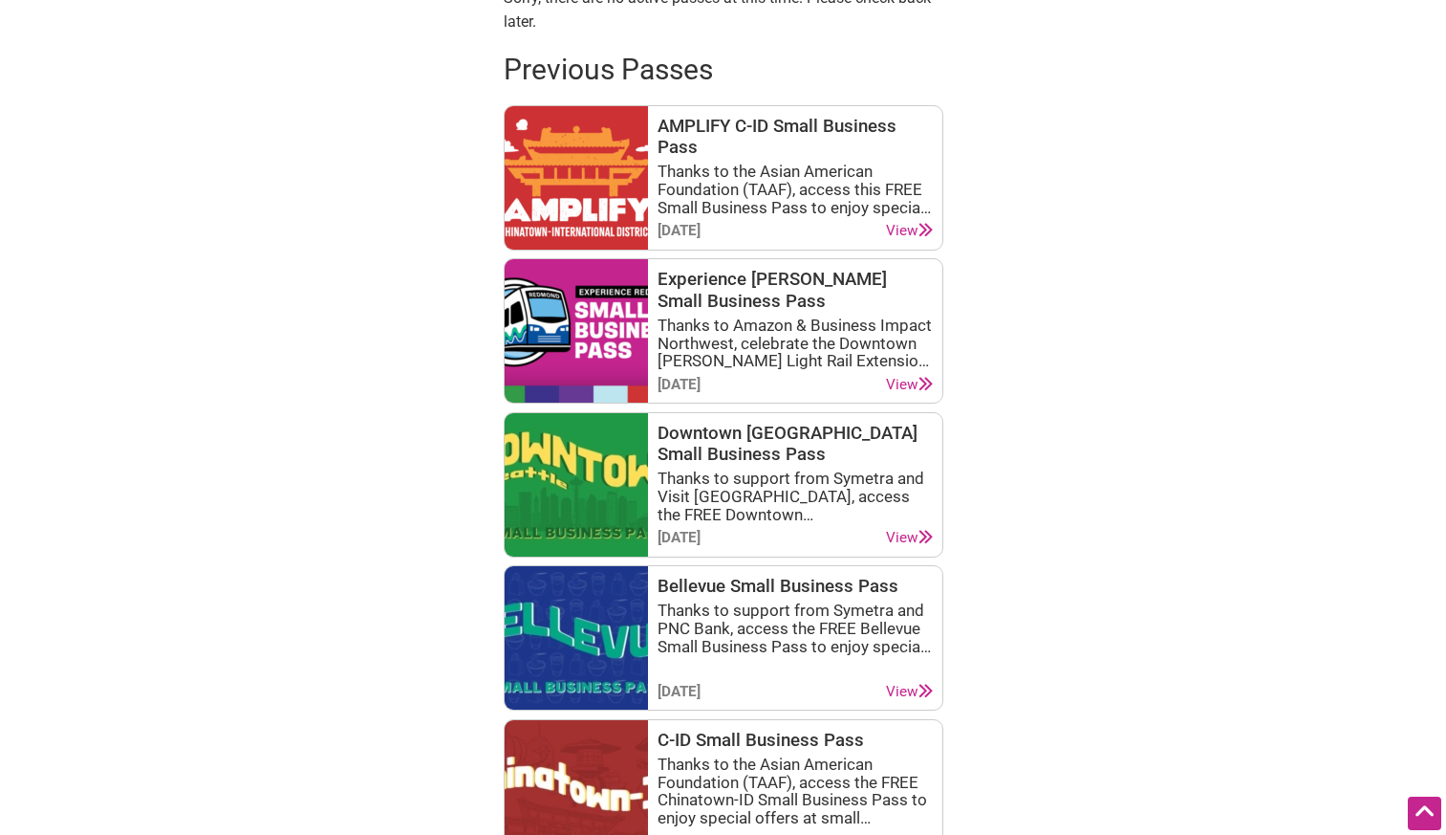
scroll to position [518, 0]
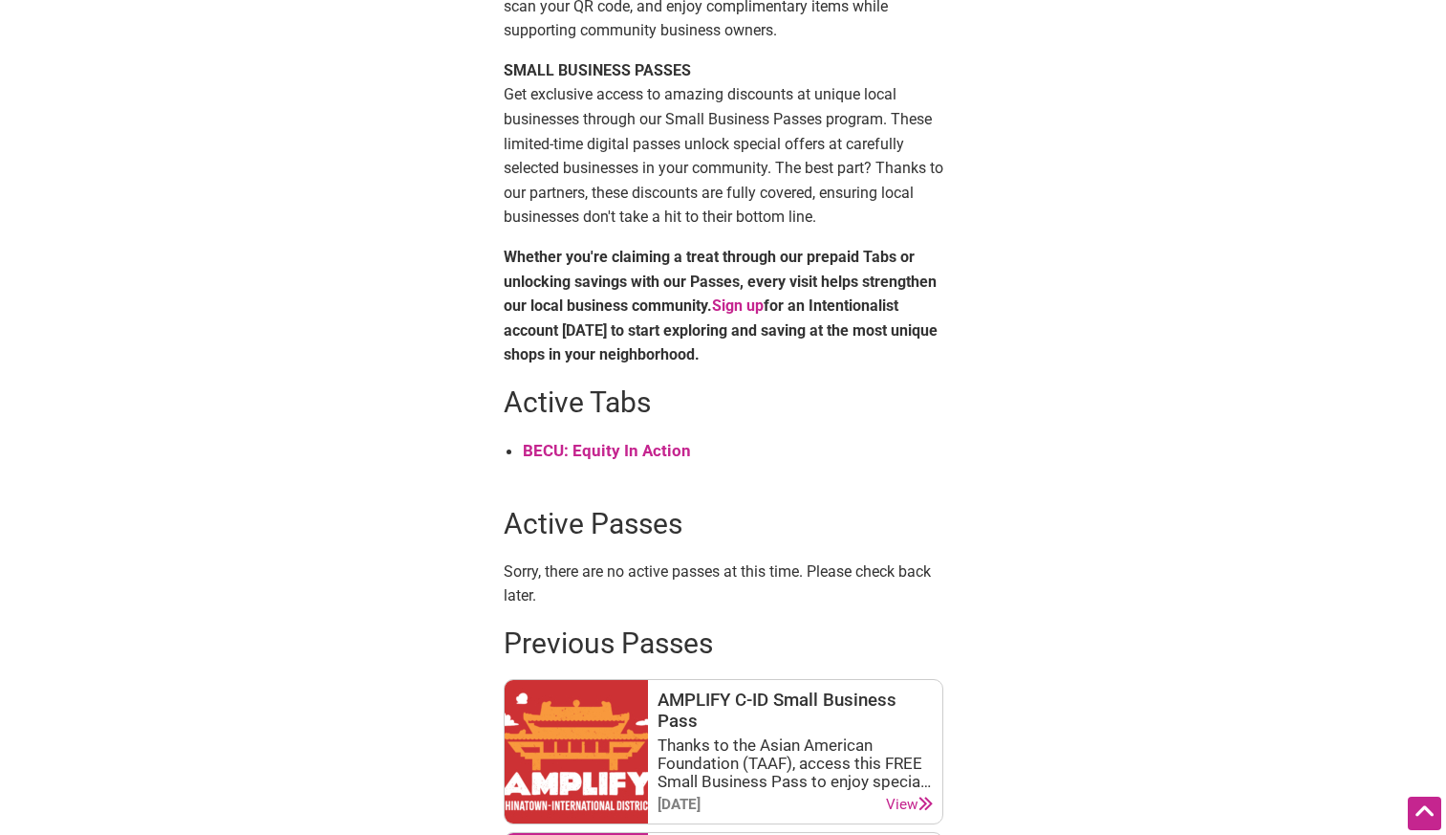
click at [641, 445] on strong "BECU: Equity In Action" at bounding box center [607, 450] width 168 height 19
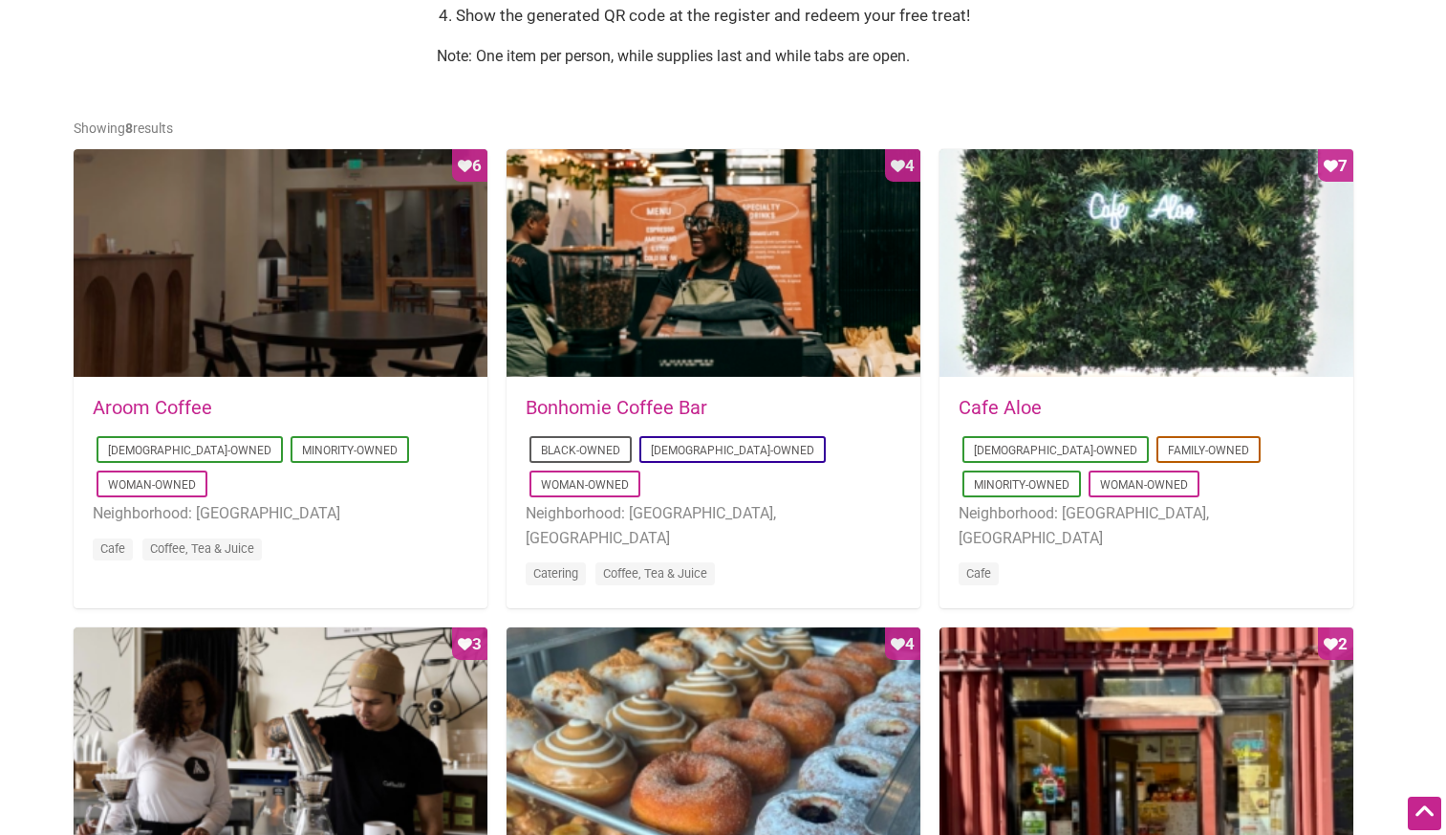
scroll to position [883, 0]
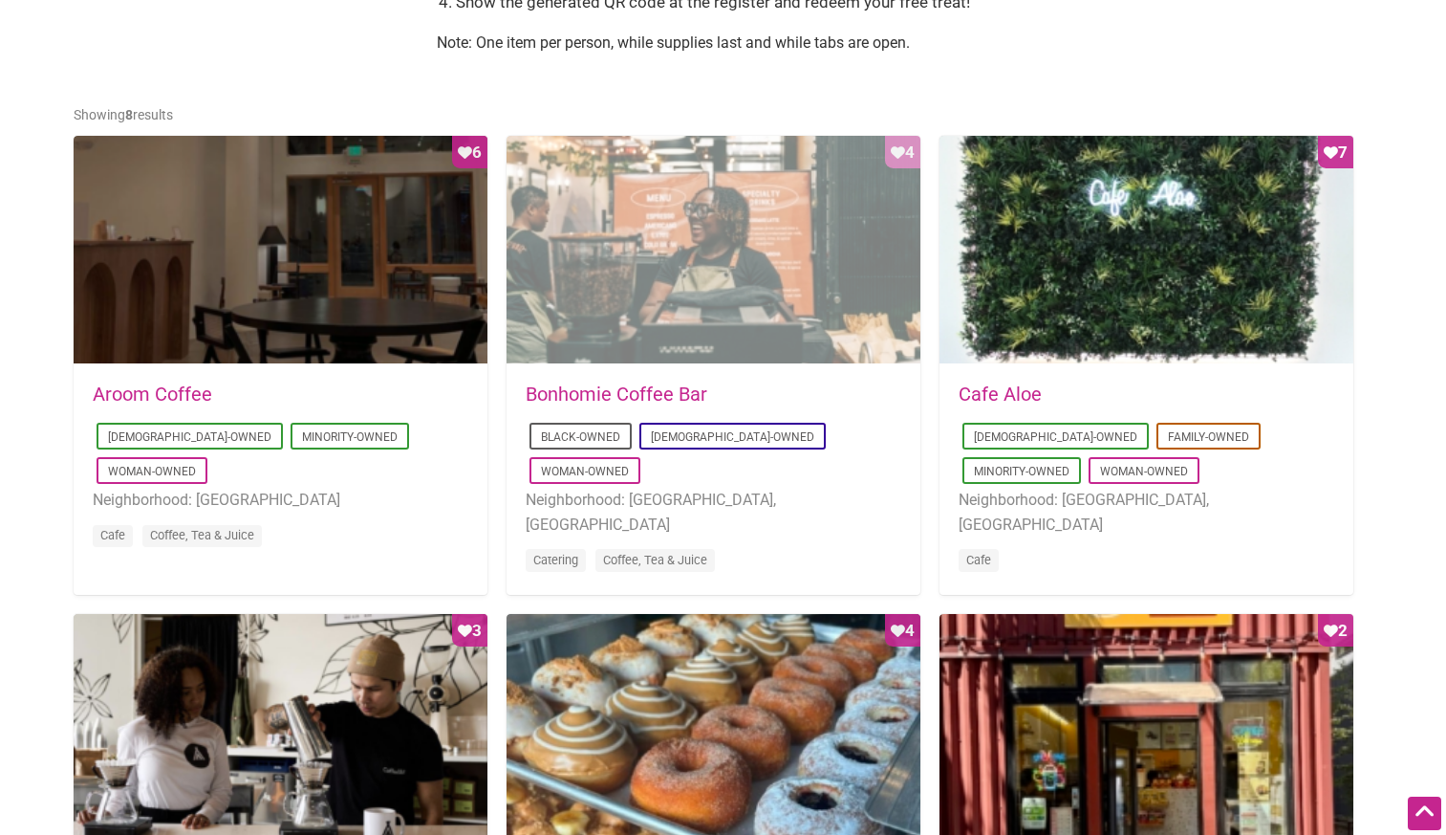
click at [781, 275] on div "Favorite Count 4" at bounding box center [714, 250] width 414 height 229
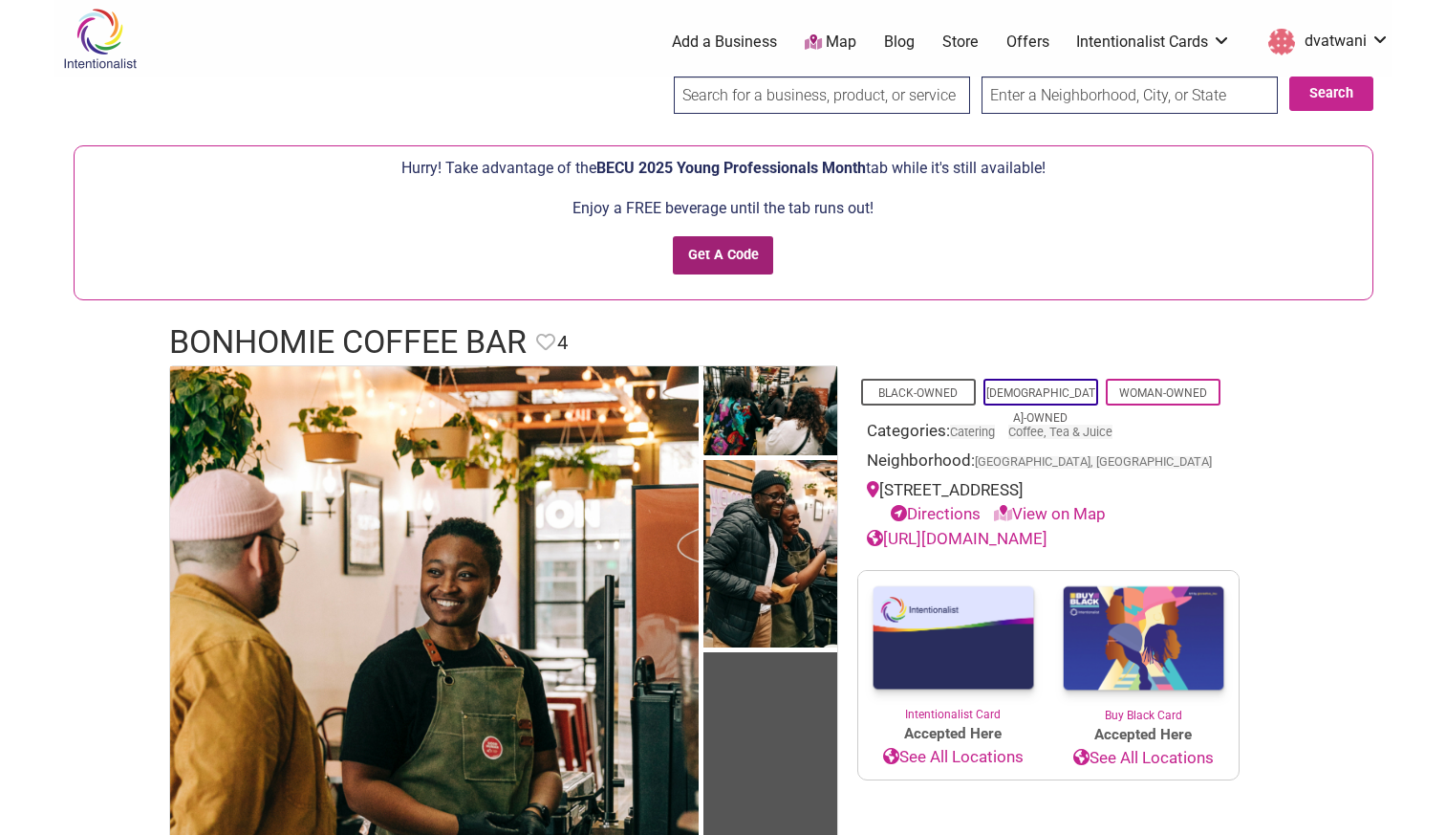
click at [735, 254] on input "Get A Code" at bounding box center [723, 255] width 100 height 39
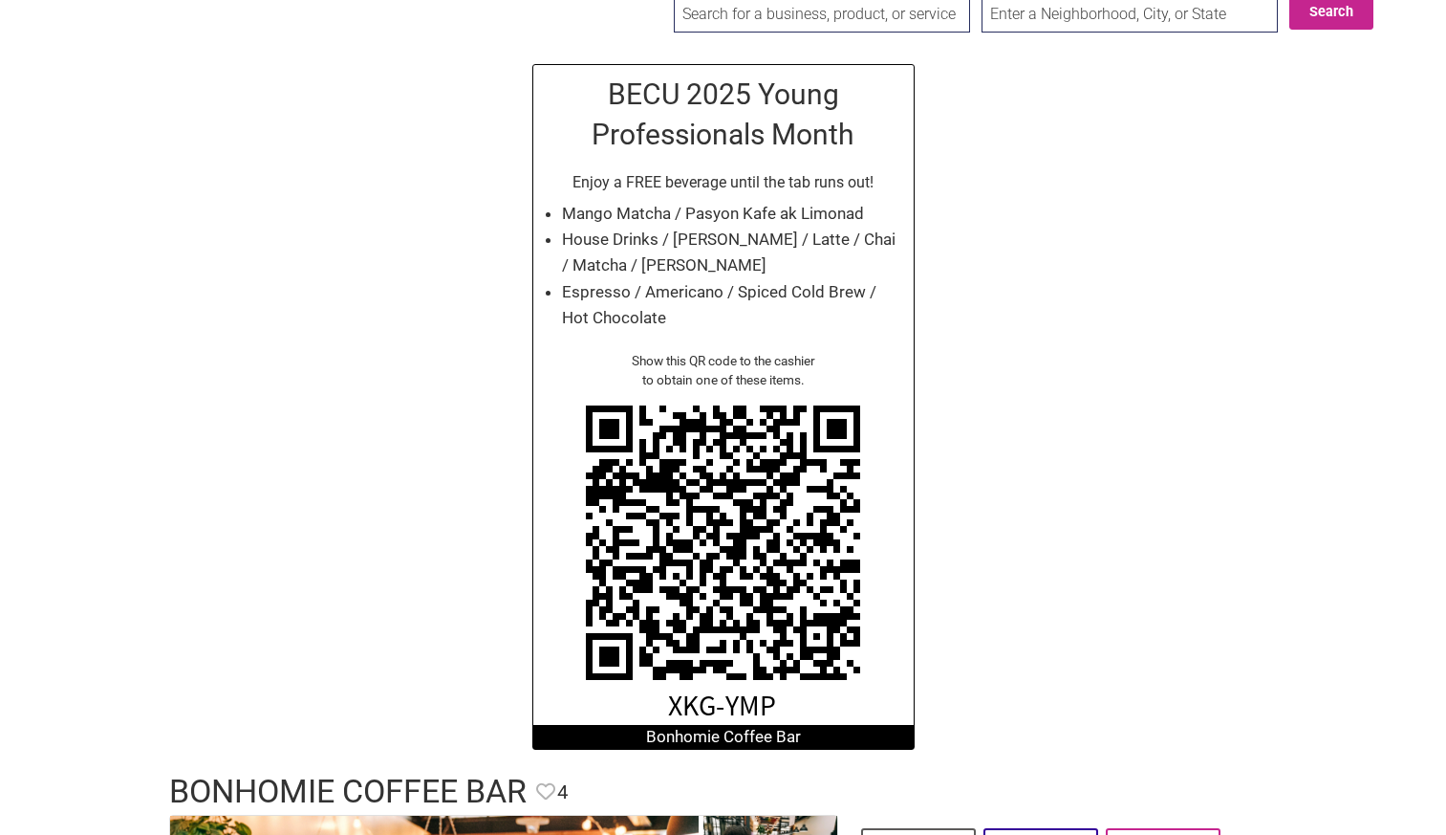
scroll to position [97, 0]
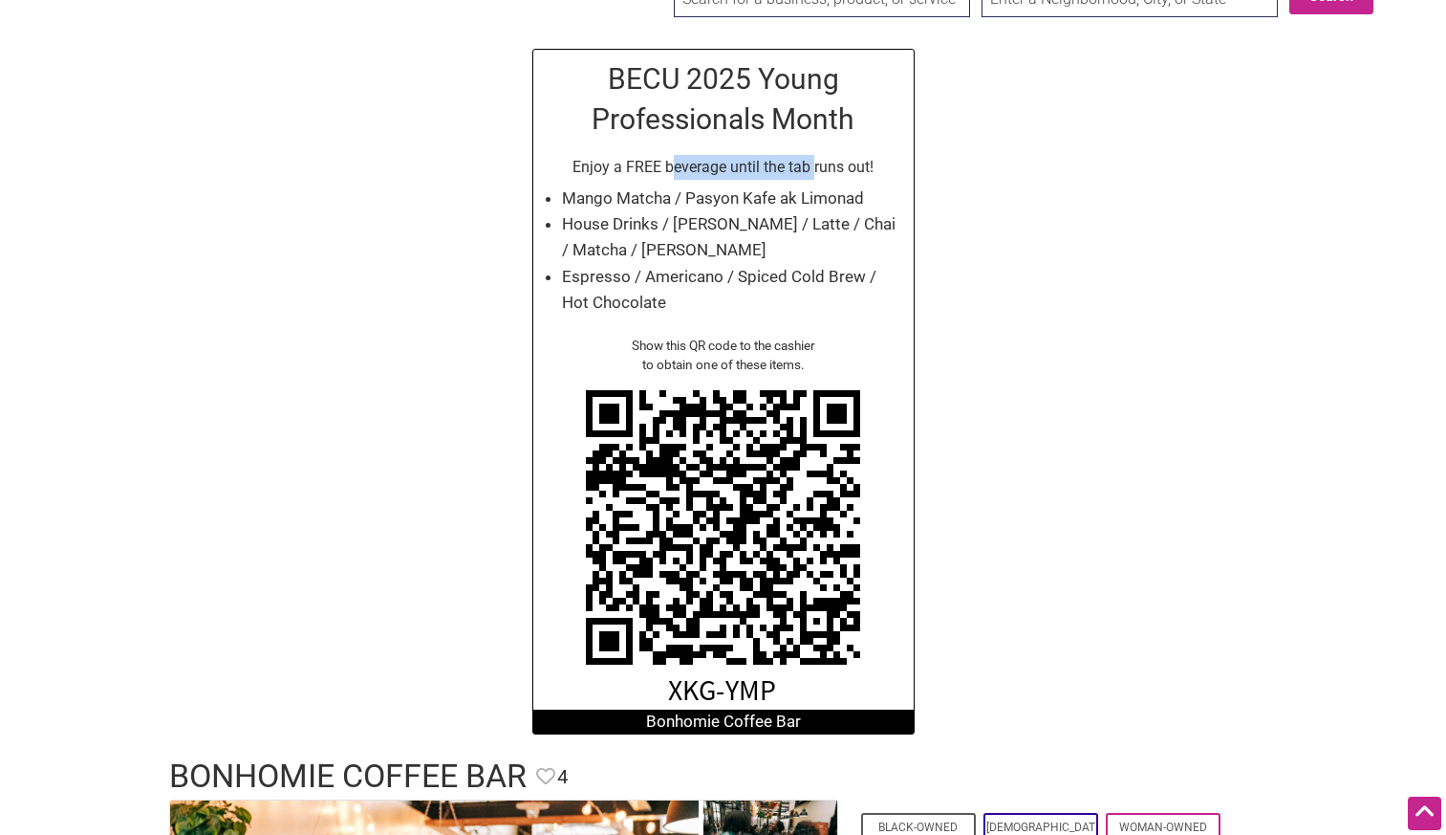
drag, startPoint x: 676, startPoint y: 177, endPoint x: 814, endPoint y: 178, distance: 137.7
click at [814, 178] on p "Enjoy a FREE beverage until the tab runs out!" at bounding box center [723, 167] width 361 height 25
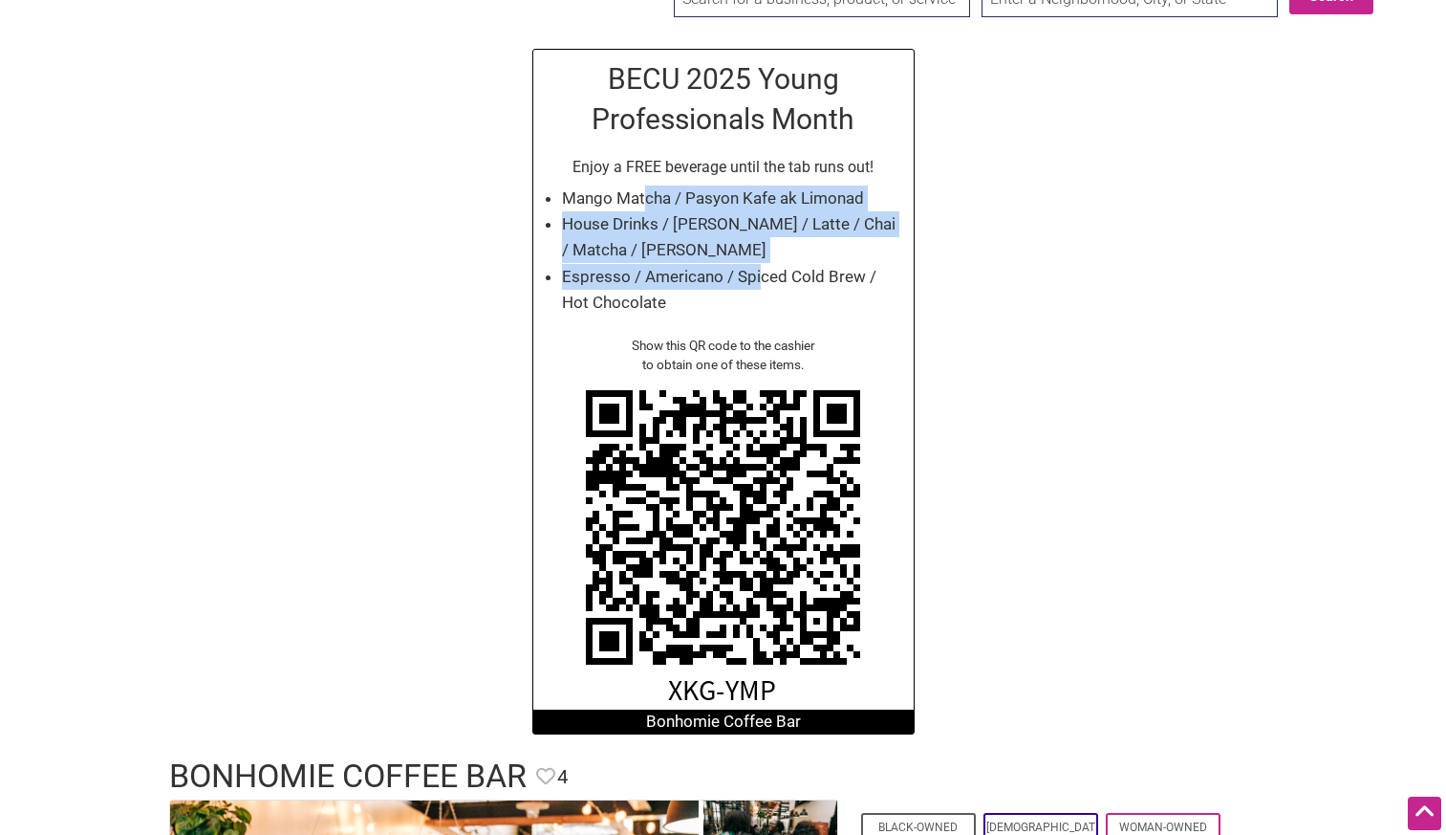
drag, startPoint x: 646, startPoint y: 206, endPoint x: 757, endPoint y: 282, distance: 134.7
click at [757, 282] on ul "Mango Matcha / Pasyon Kafe ak Limonad House Drinks / Zoranj Latte / Latte / Cha…" at bounding box center [733, 250] width 342 height 130
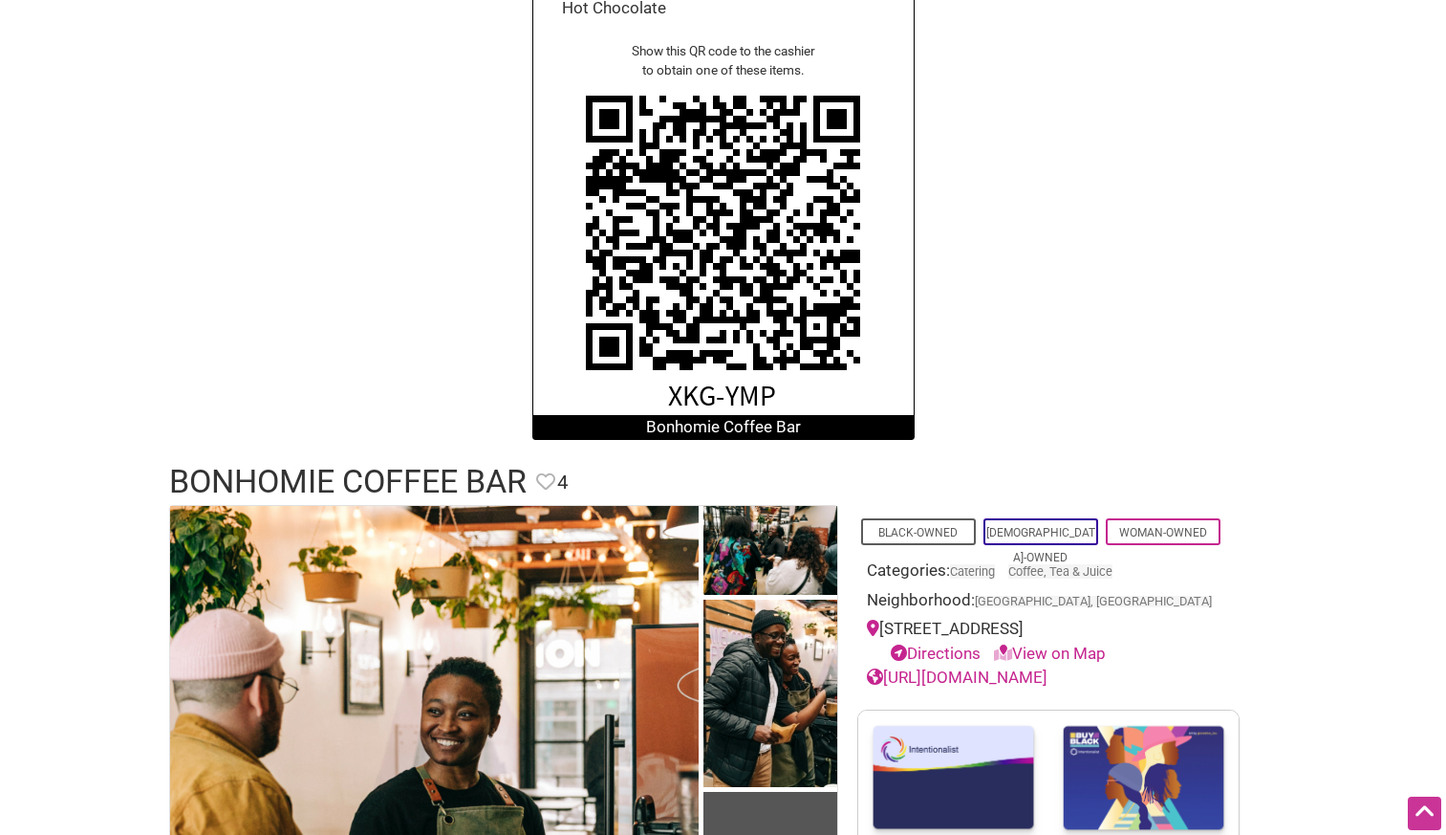
scroll to position [0, 0]
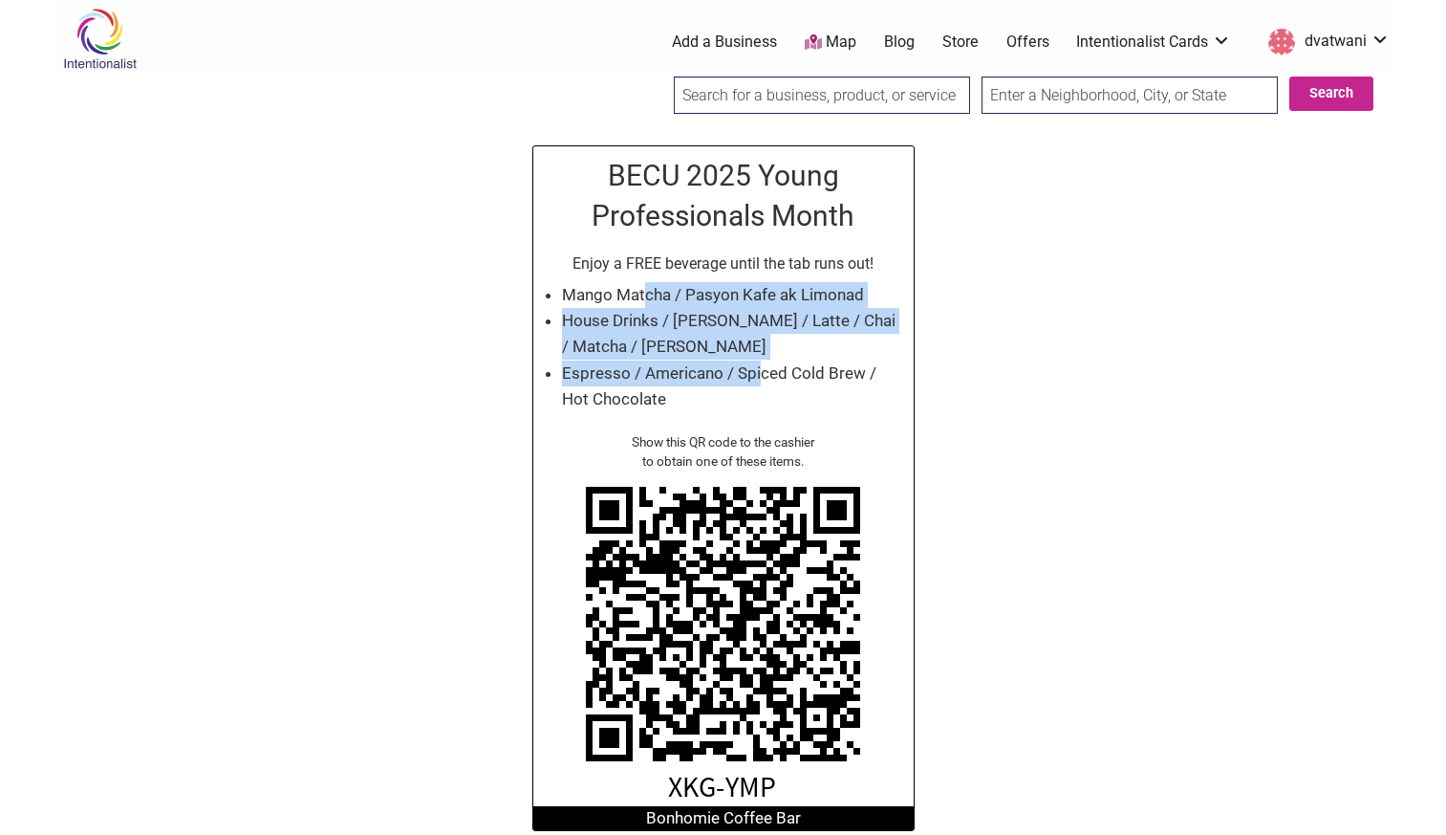
click at [1025, 36] on link "Offers" at bounding box center [1028, 42] width 43 height 21
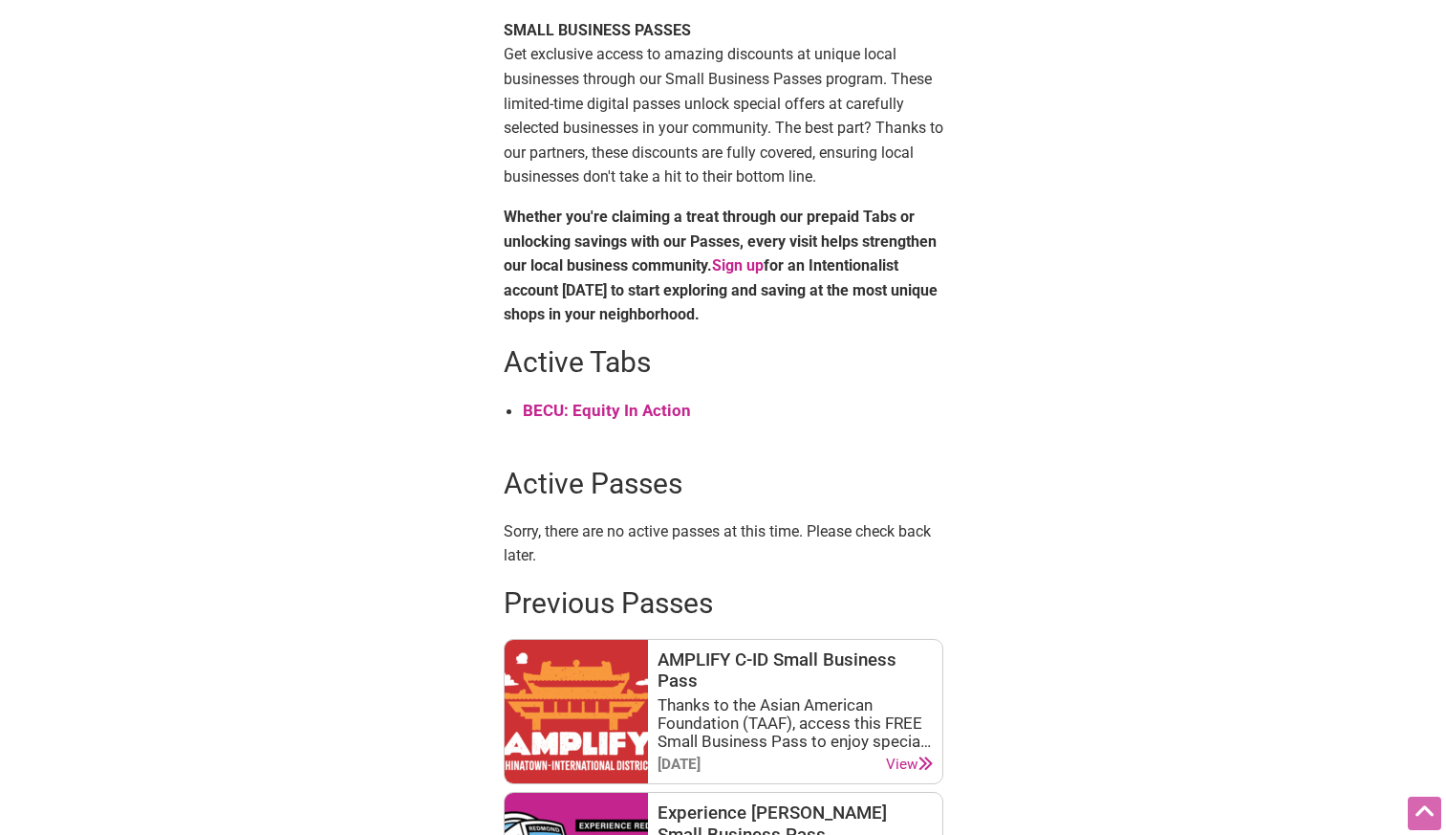
scroll to position [565, 0]
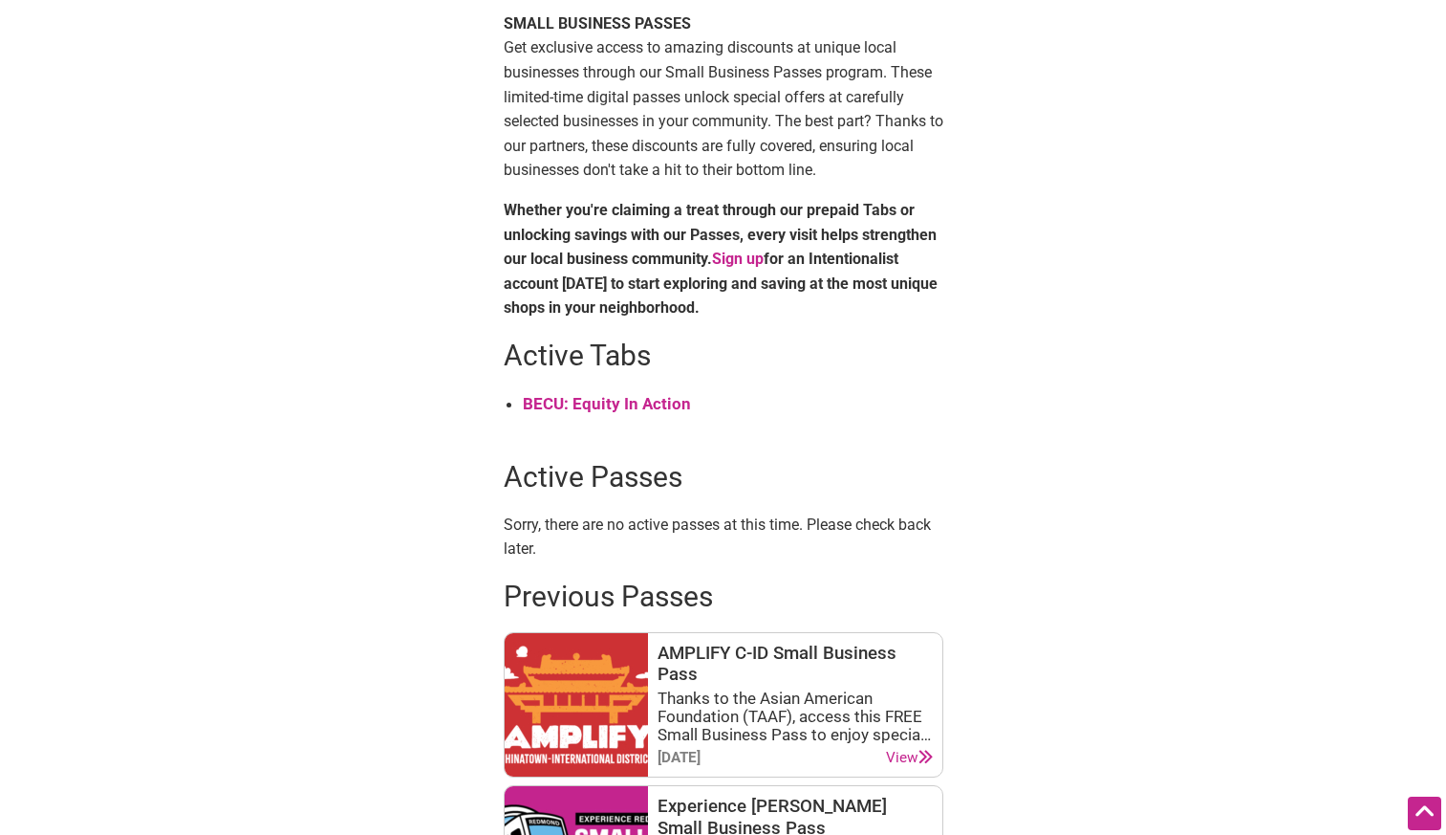
click at [605, 400] on strong "BECU: Equity In Action" at bounding box center [607, 403] width 168 height 19
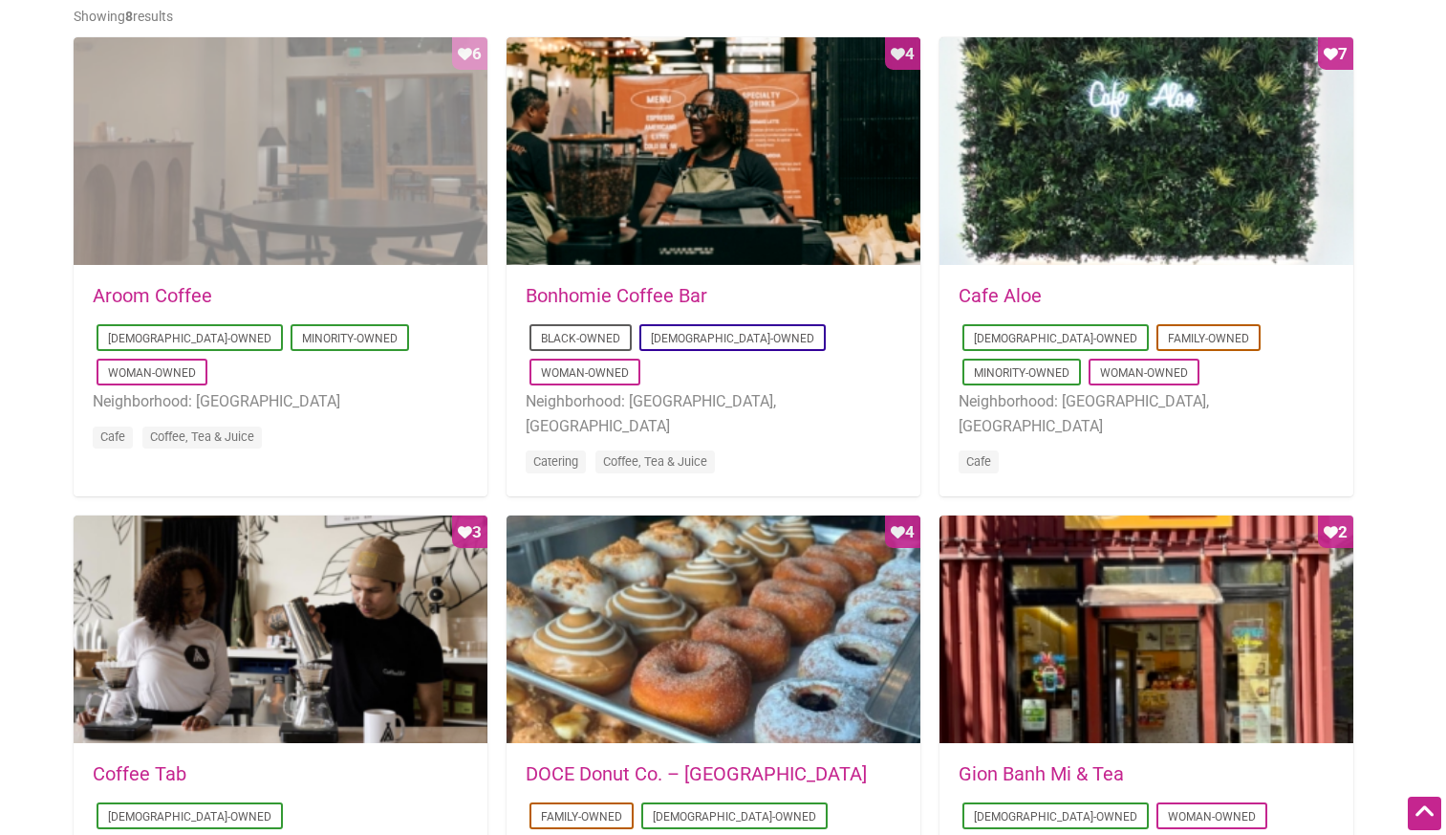
scroll to position [867, 0]
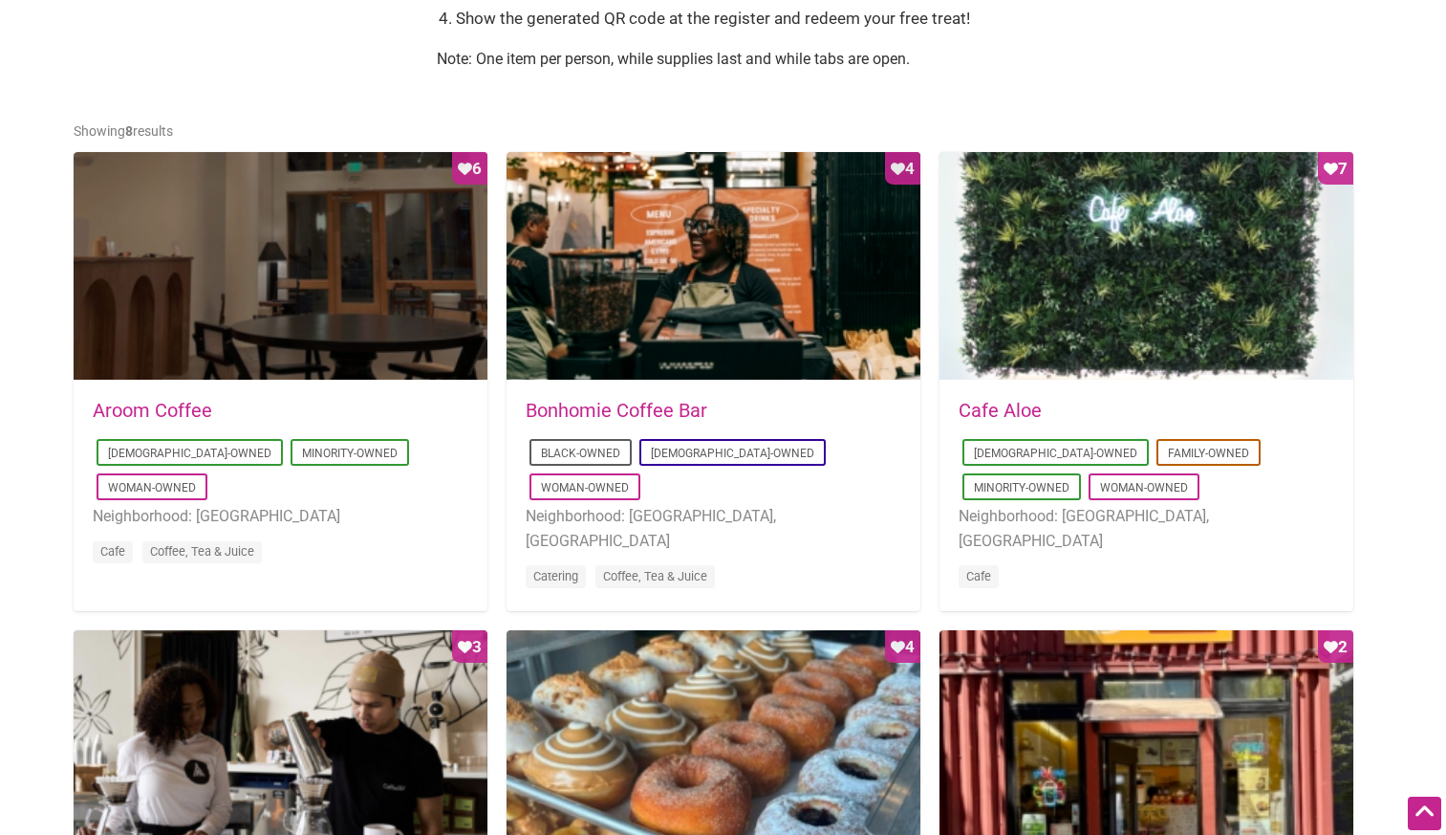
click at [336, 390] on div "[DATE] 12:39:24 Aroom Coffee [DEMOGRAPHIC_DATA]-Owned Minority-Owned Woman-Owne…" at bounding box center [281, 494] width 414 height 226
click at [177, 407] on link "Aroom Coffee" at bounding box center [152, 410] width 119 height 23
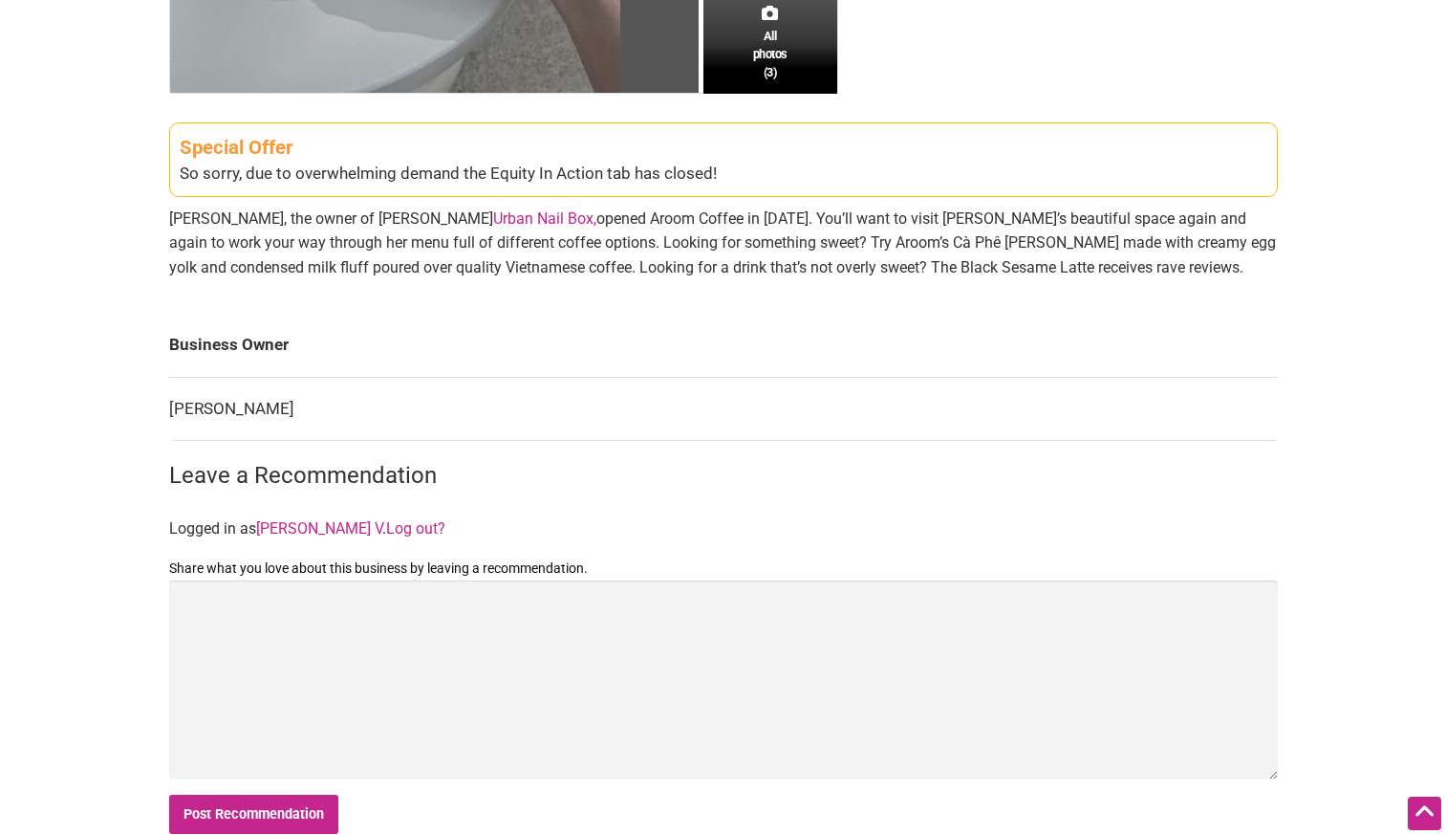
scroll to position [574, 0]
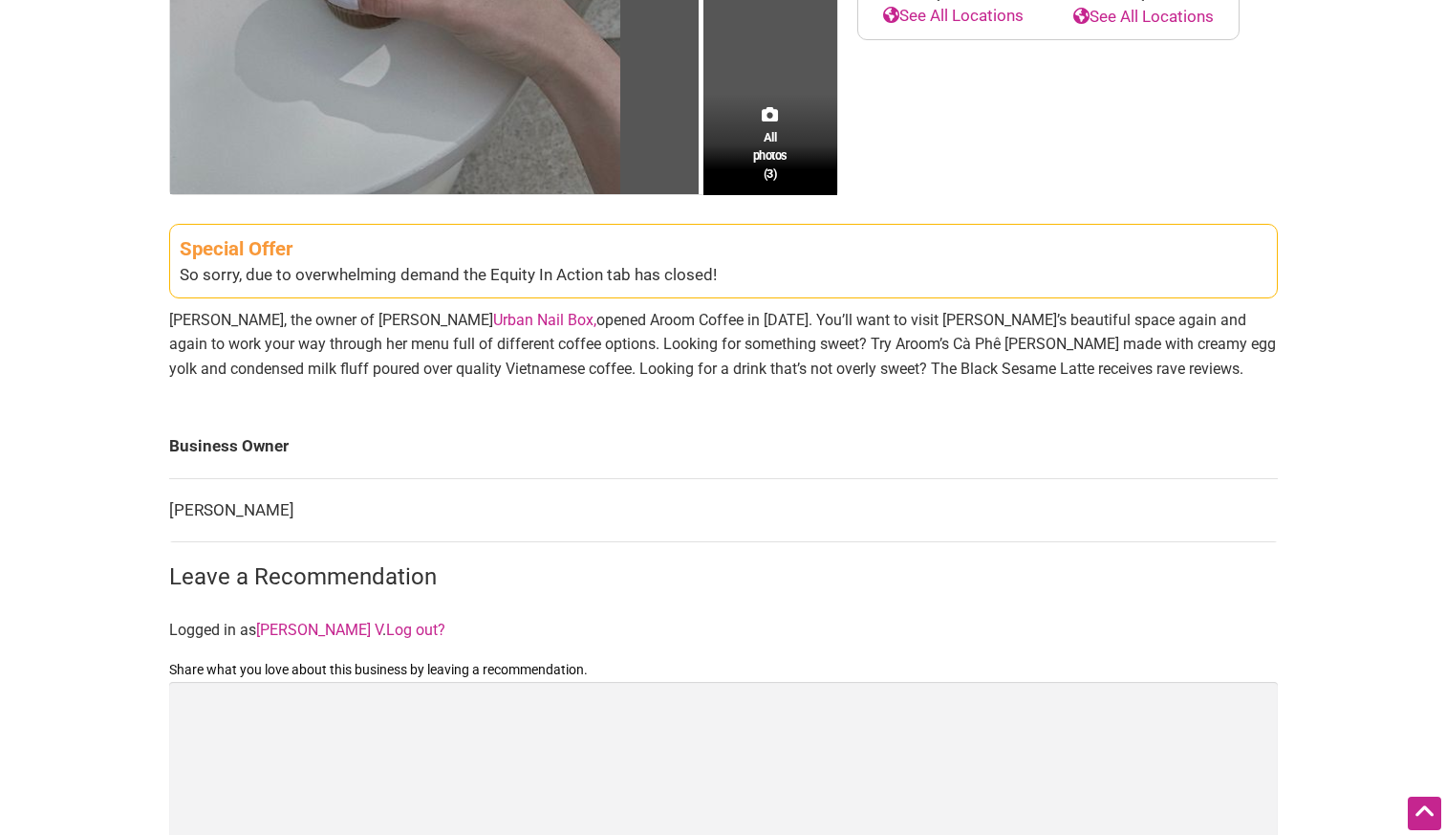
click at [480, 270] on div "So sorry, due to overwhelming demand the Equity In Action tab has closed!" at bounding box center [724, 275] width 1088 height 25
click at [533, 271] on div "So sorry, due to overwhelming demand the Equity In Action tab has closed!" at bounding box center [724, 275] width 1088 height 25
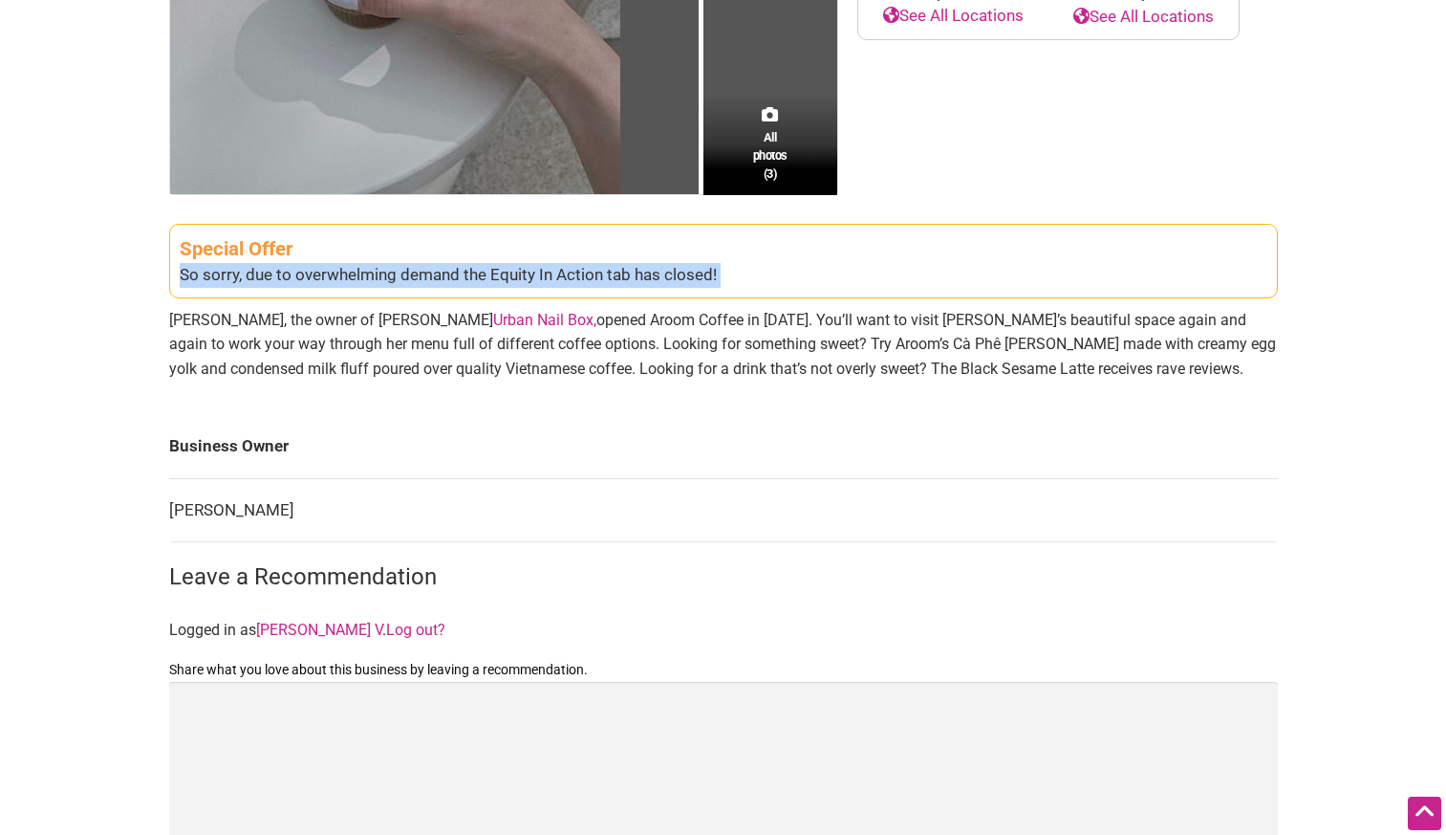
click at [533, 271] on div "So sorry, due to overwhelming demand the Equity In Action tab has closed!" at bounding box center [724, 275] width 1088 height 25
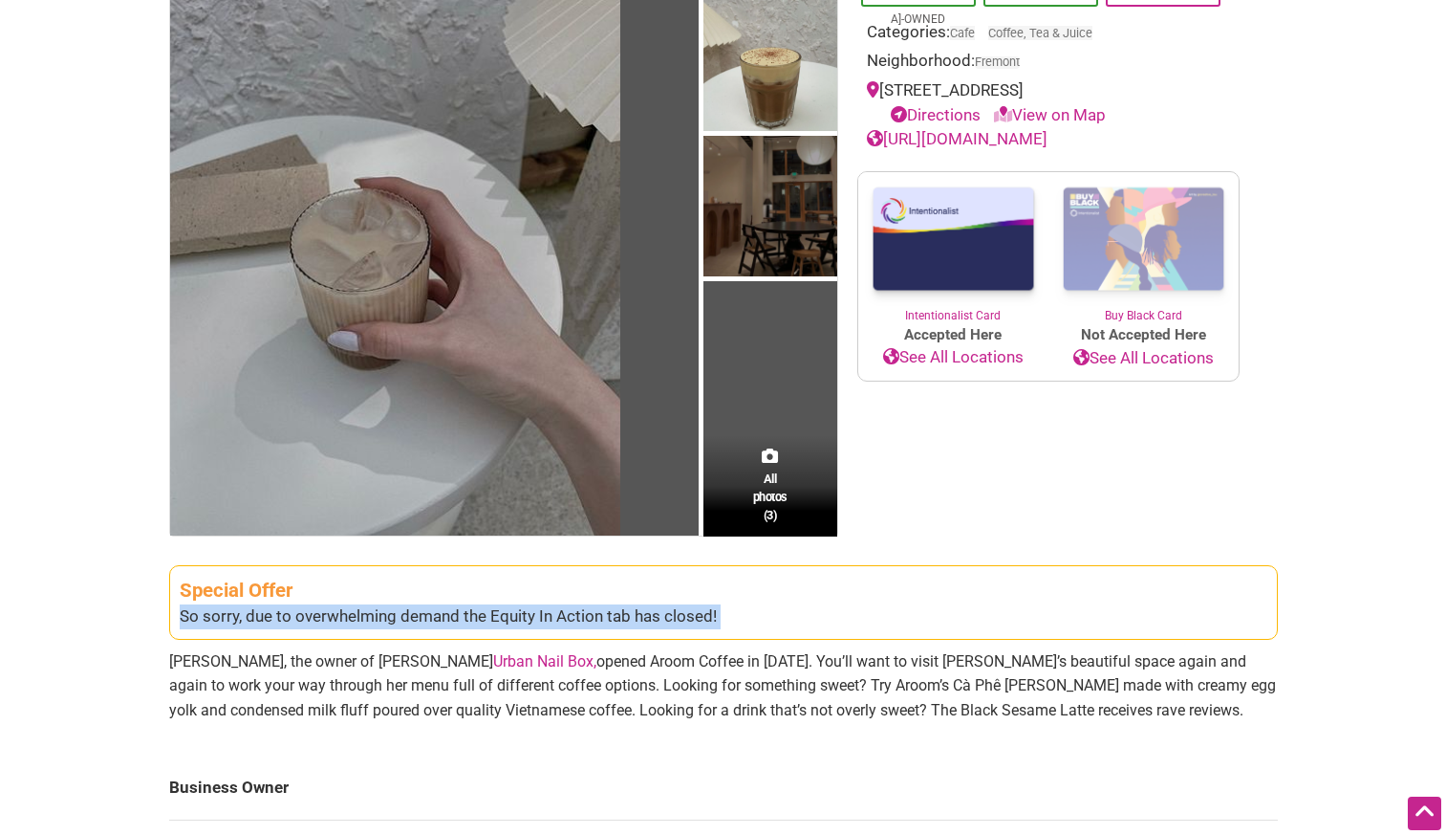
scroll to position [0, 0]
